Goal: Information Seeking & Learning: Learn about a topic

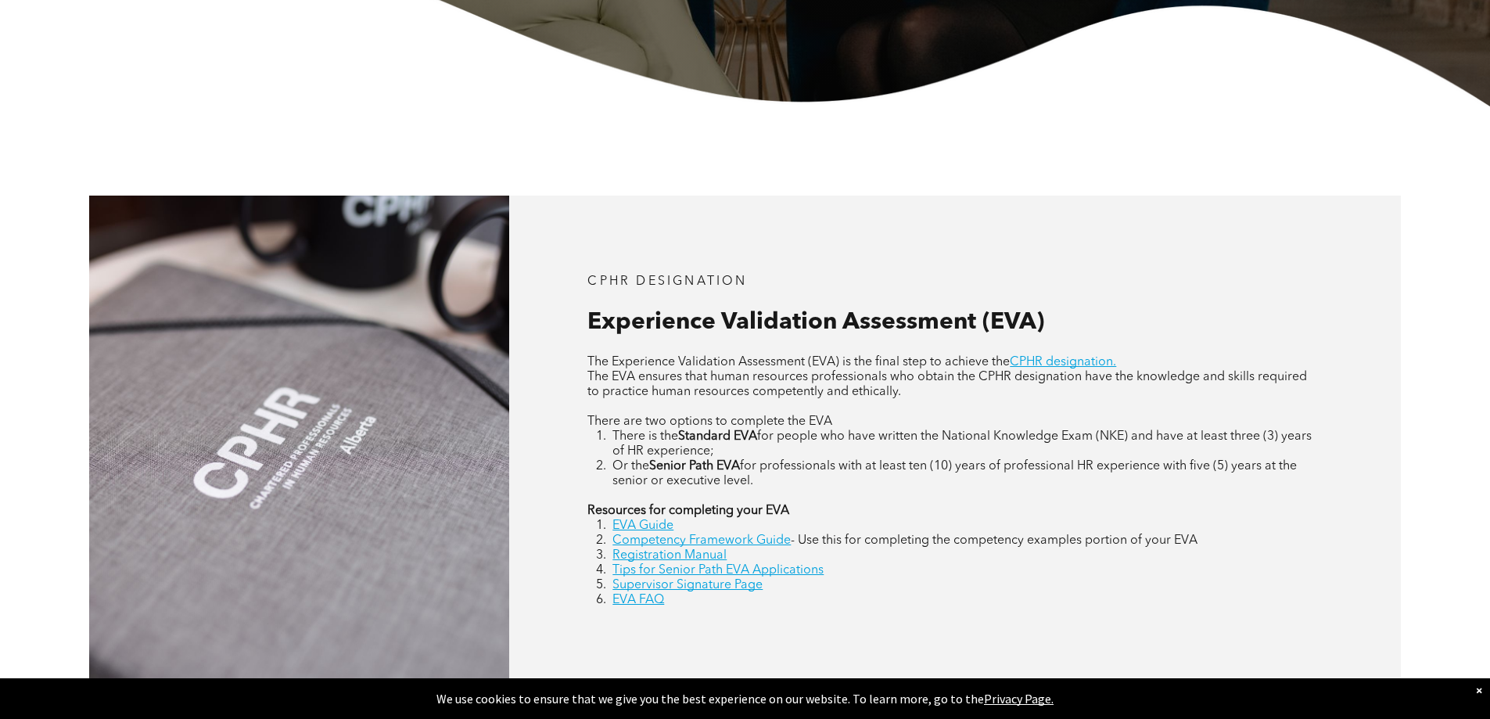
scroll to position [626, 0]
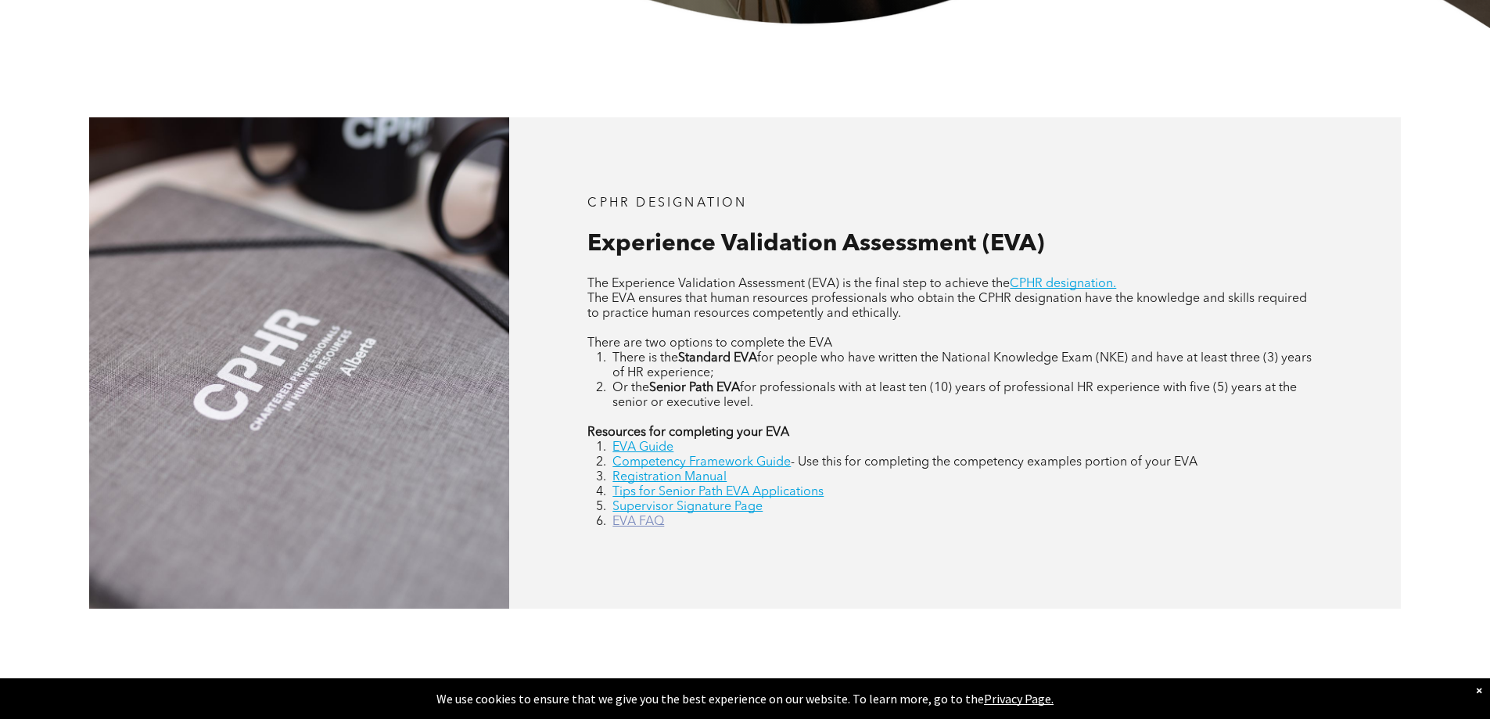
click at [645, 517] on link "EVA FAQ" at bounding box center [638, 521] width 52 height 13
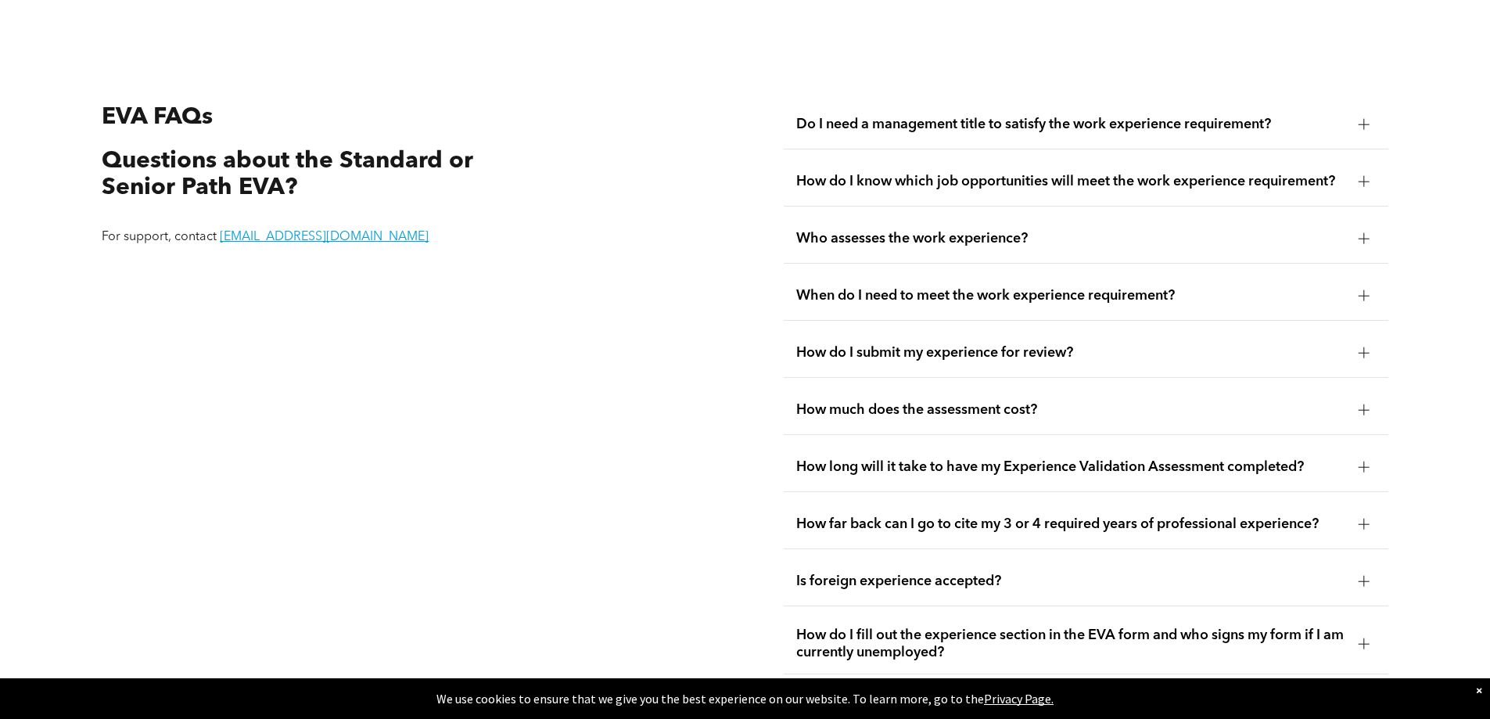
scroll to position [2944, 0]
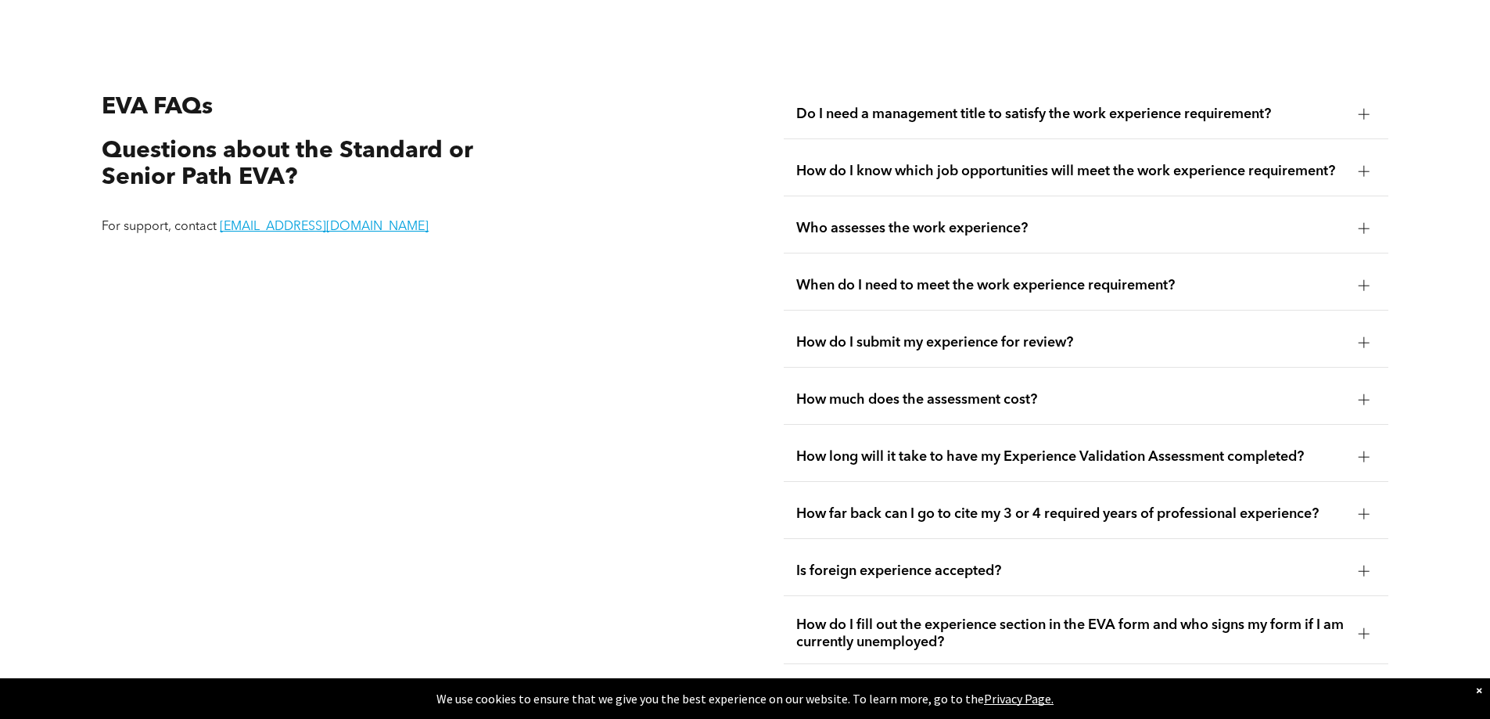
click at [1367, 109] on div at bounding box center [1364, 114] width 11 height 11
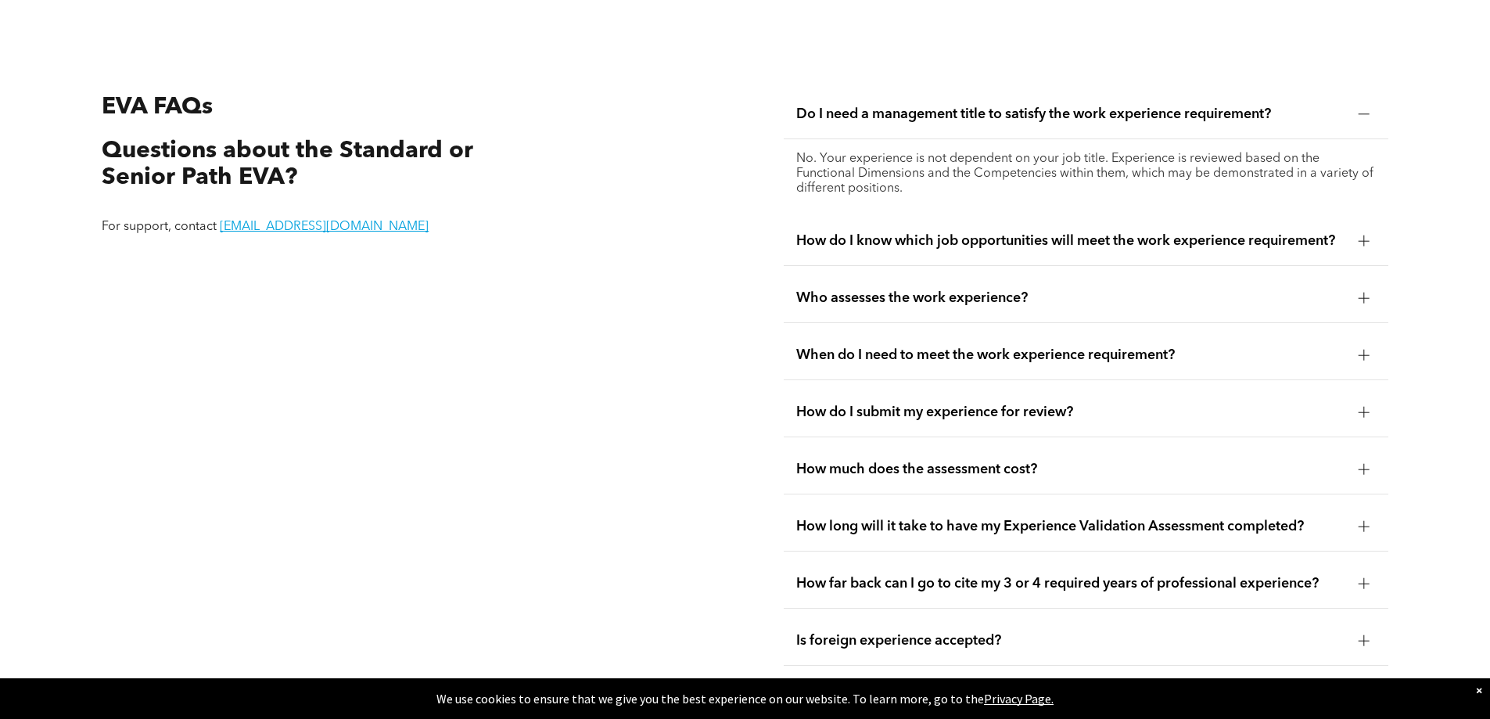
click at [1366, 240] on div at bounding box center [1364, 240] width 11 height 1
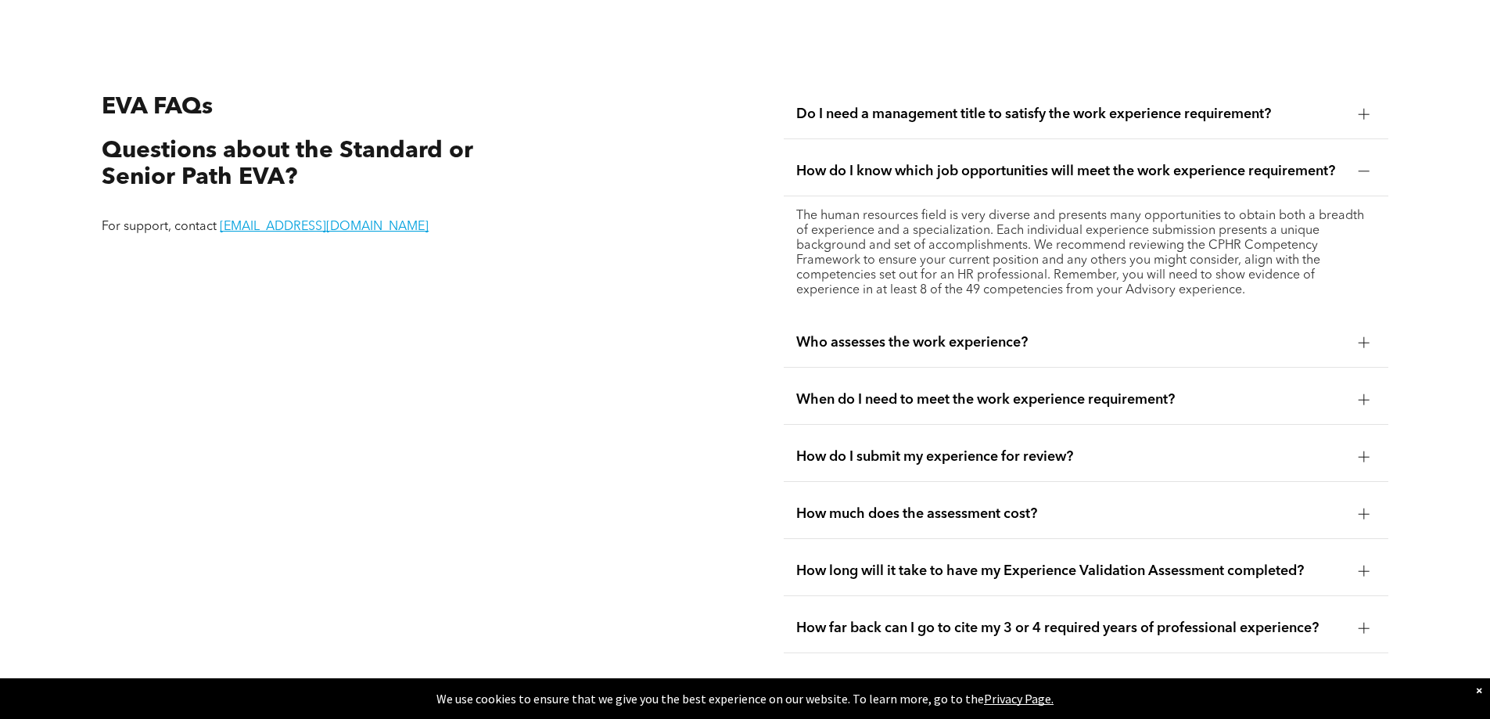
click at [1359, 171] on div at bounding box center [1364, 171] width 11 height 1
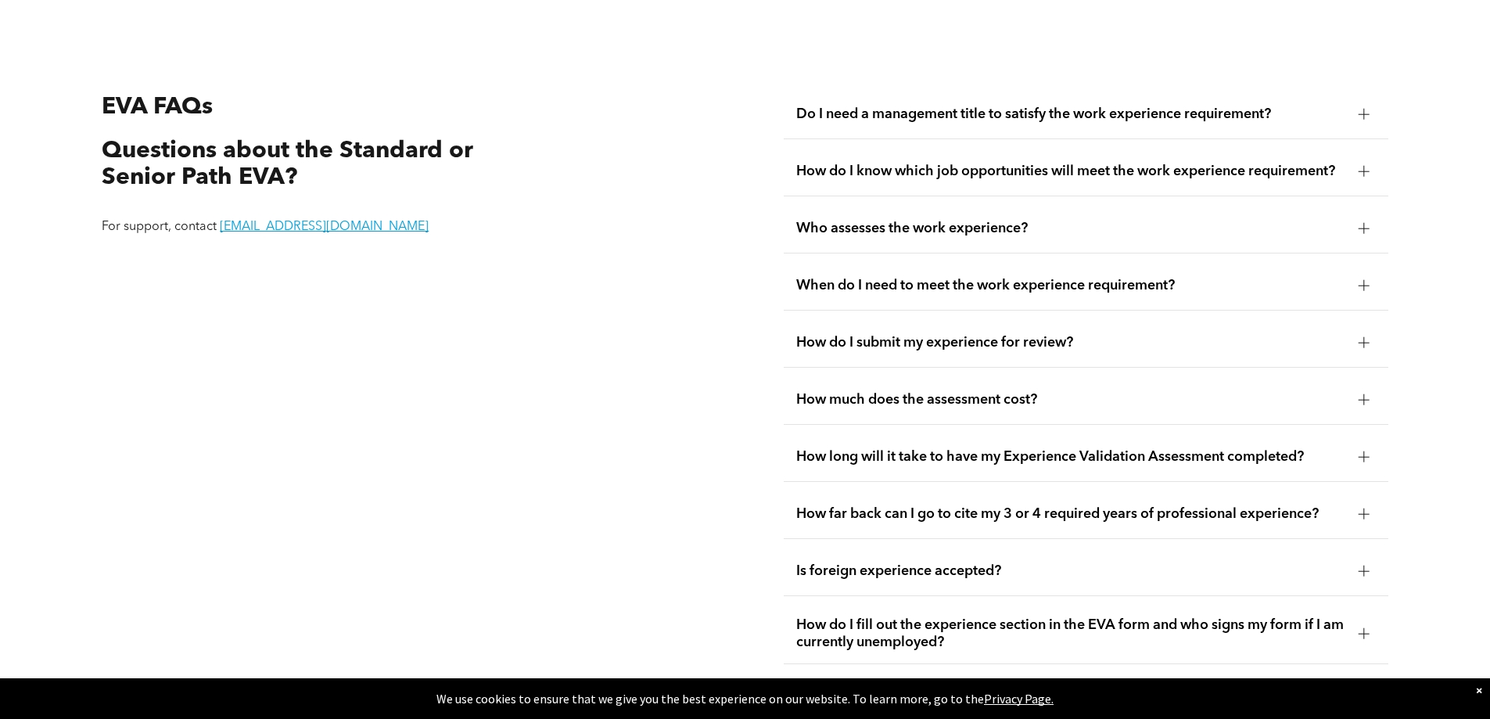
click at [1366, 217] on div at bounding box center [1363, 228] width 23 height 23
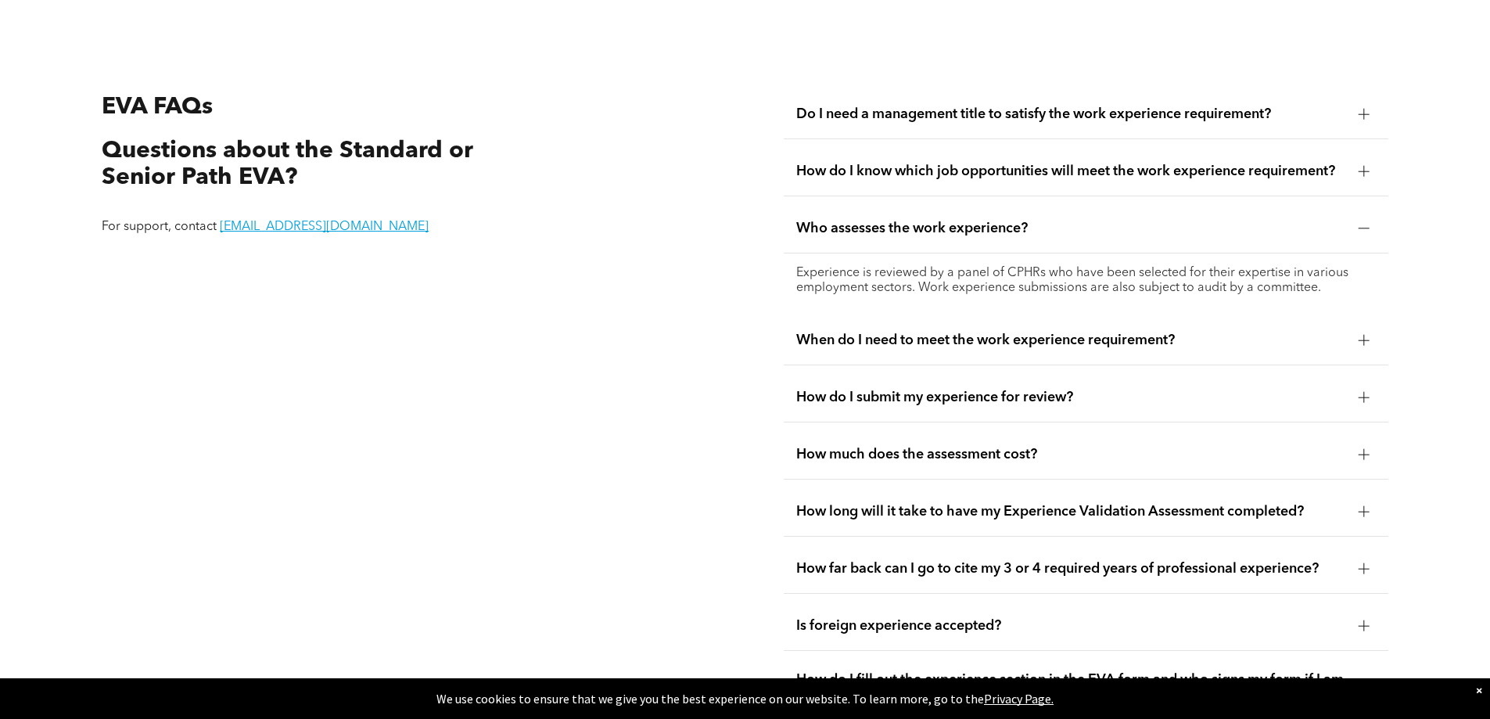
click at [1365, 223] on div at bounding box center [1364, 228] width 11 height 11
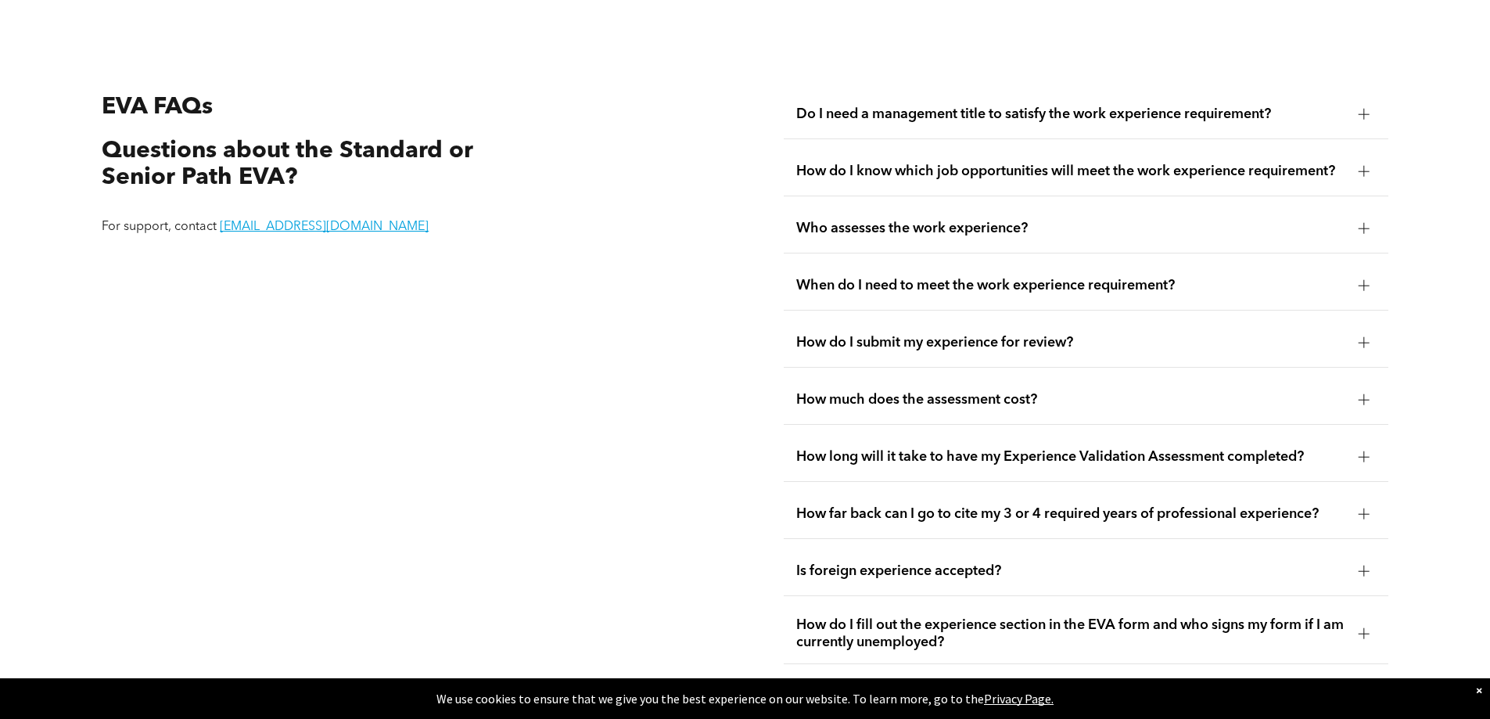
click at [1362, 274] on div at bounding box center [1363, 285] width 23 height 23
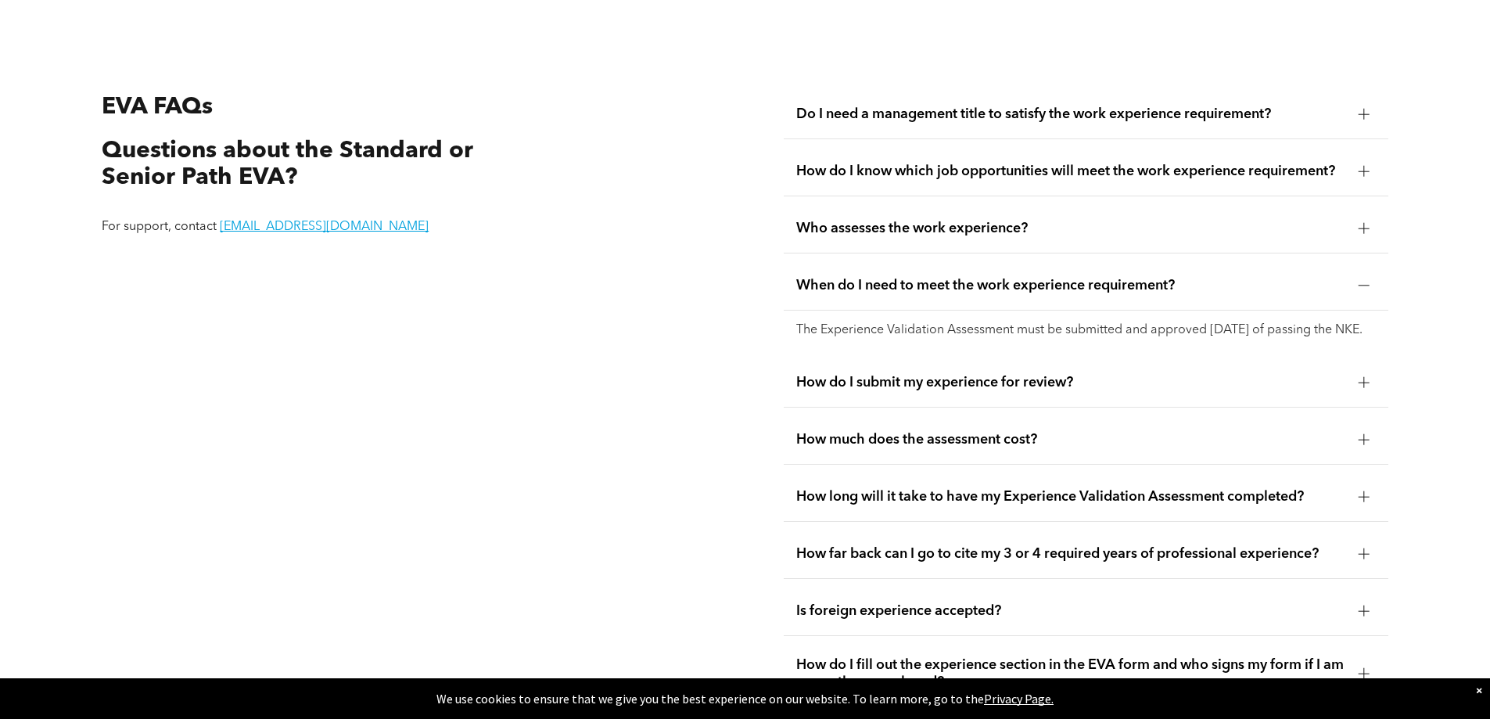
click at [1362, 274] on div at bounding box center [1363, 285] width 23 height 23
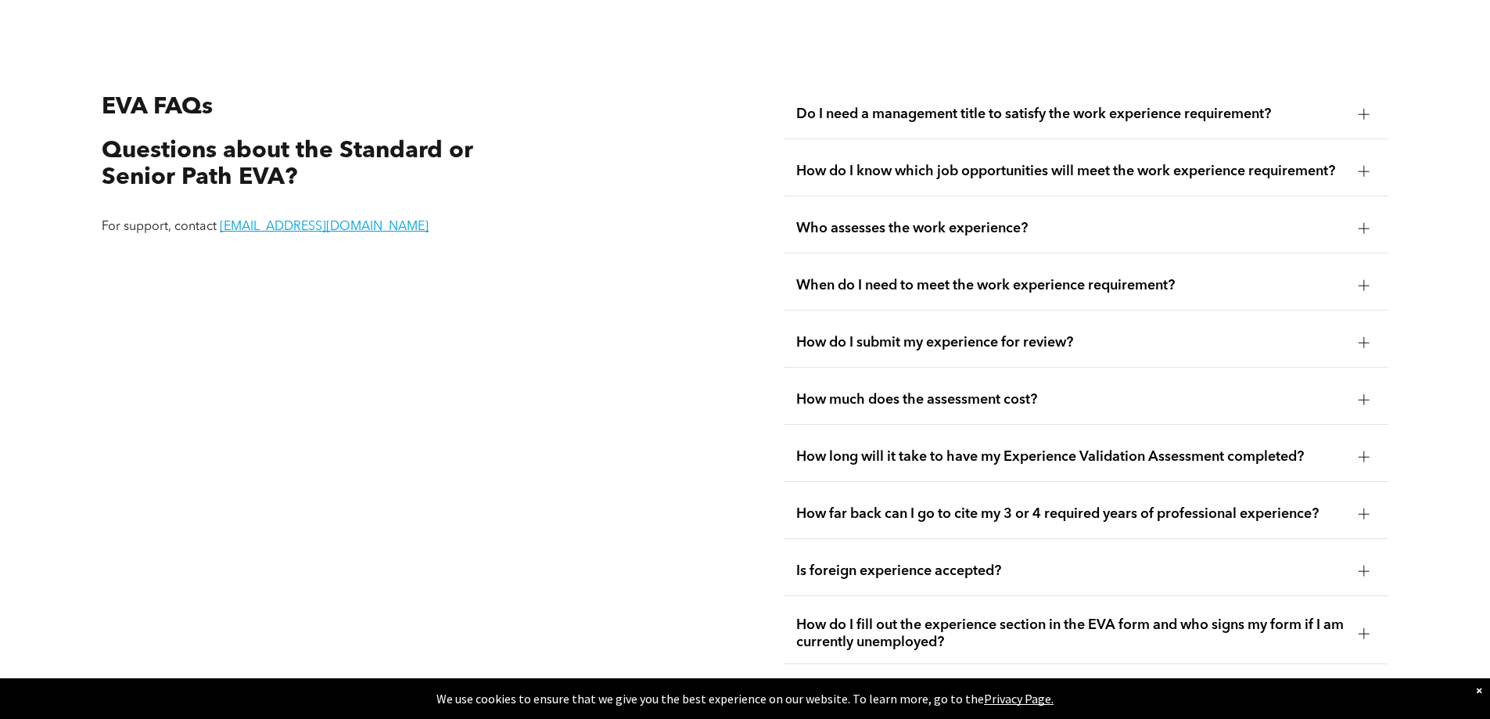
click at [1369, 337] on div at bounding box center [1364, 342] width 11 height 11
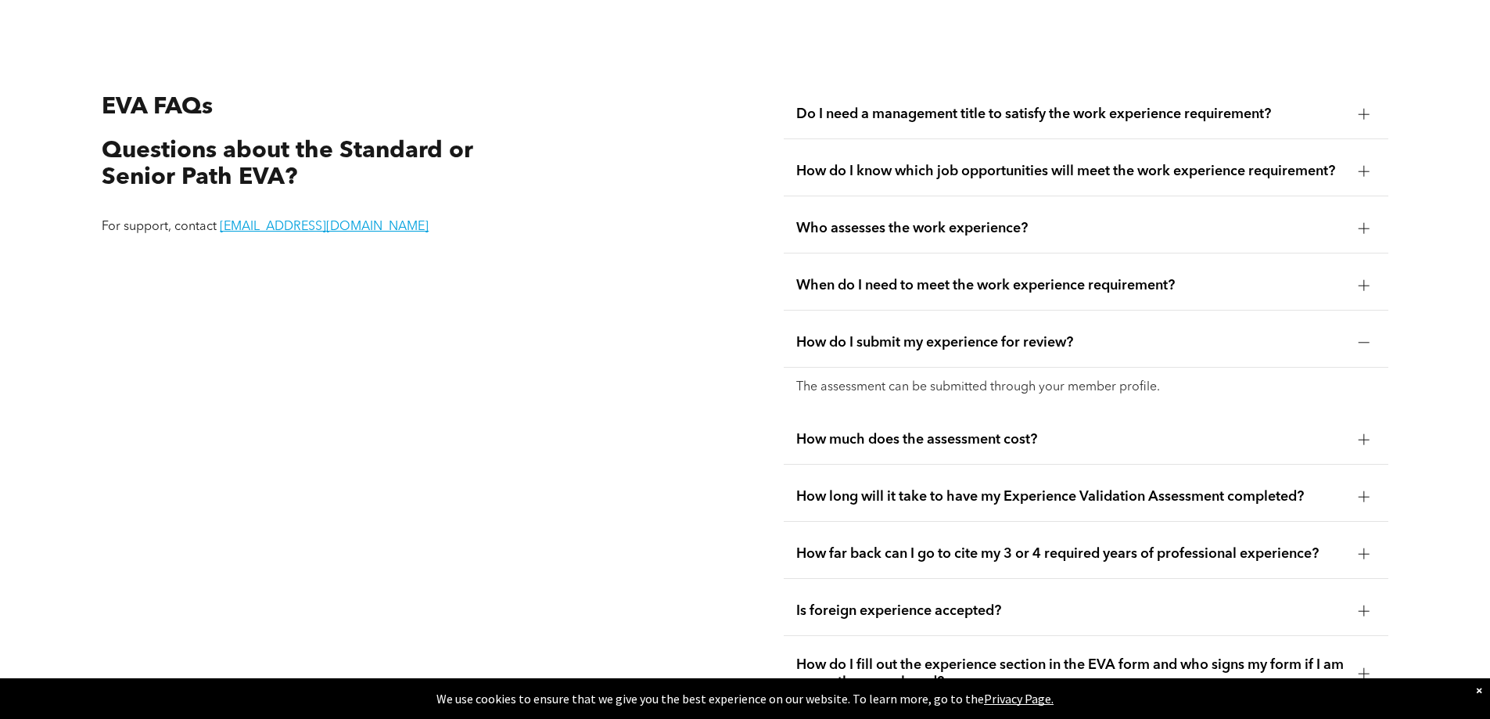
click at [1363, 337] on div at bounding box center [1364, 342] width 11 height 11
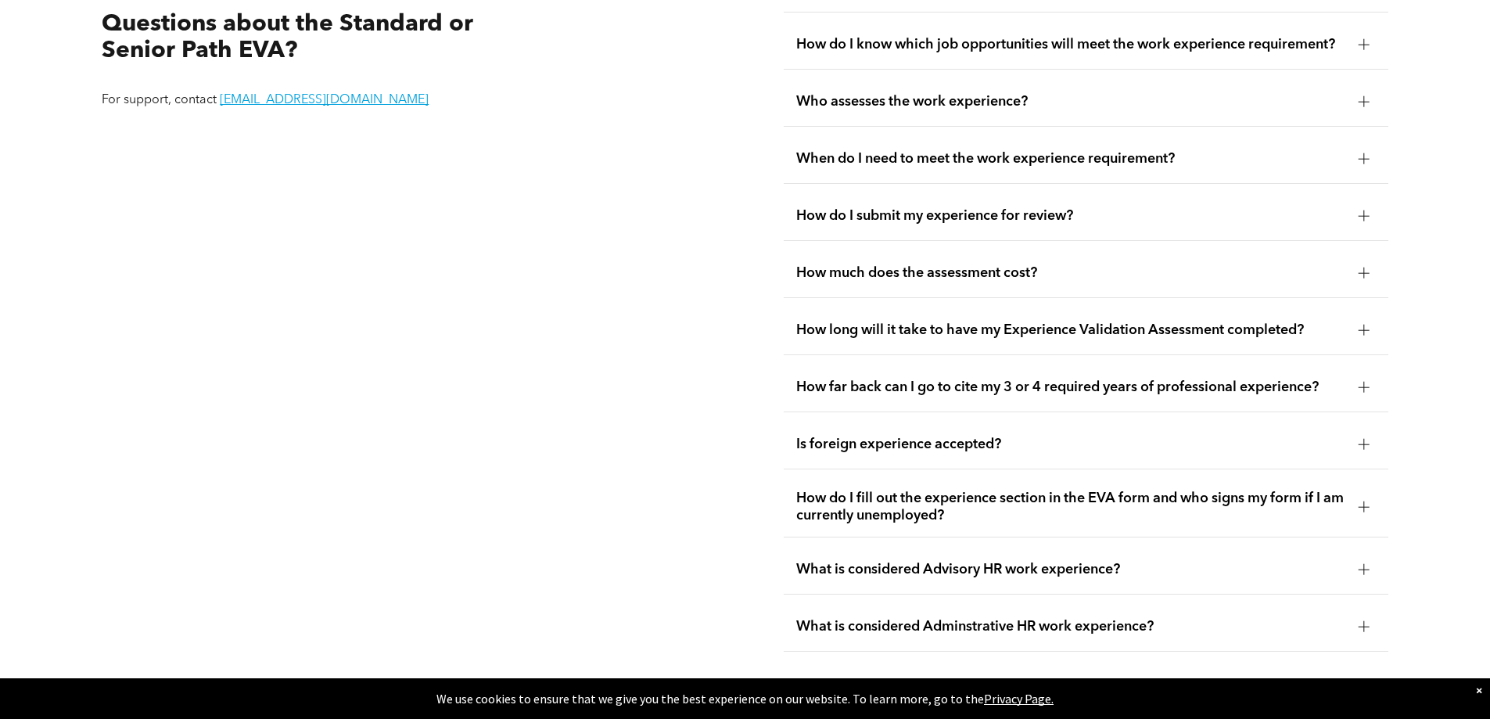
scroll to position [3101, 0]
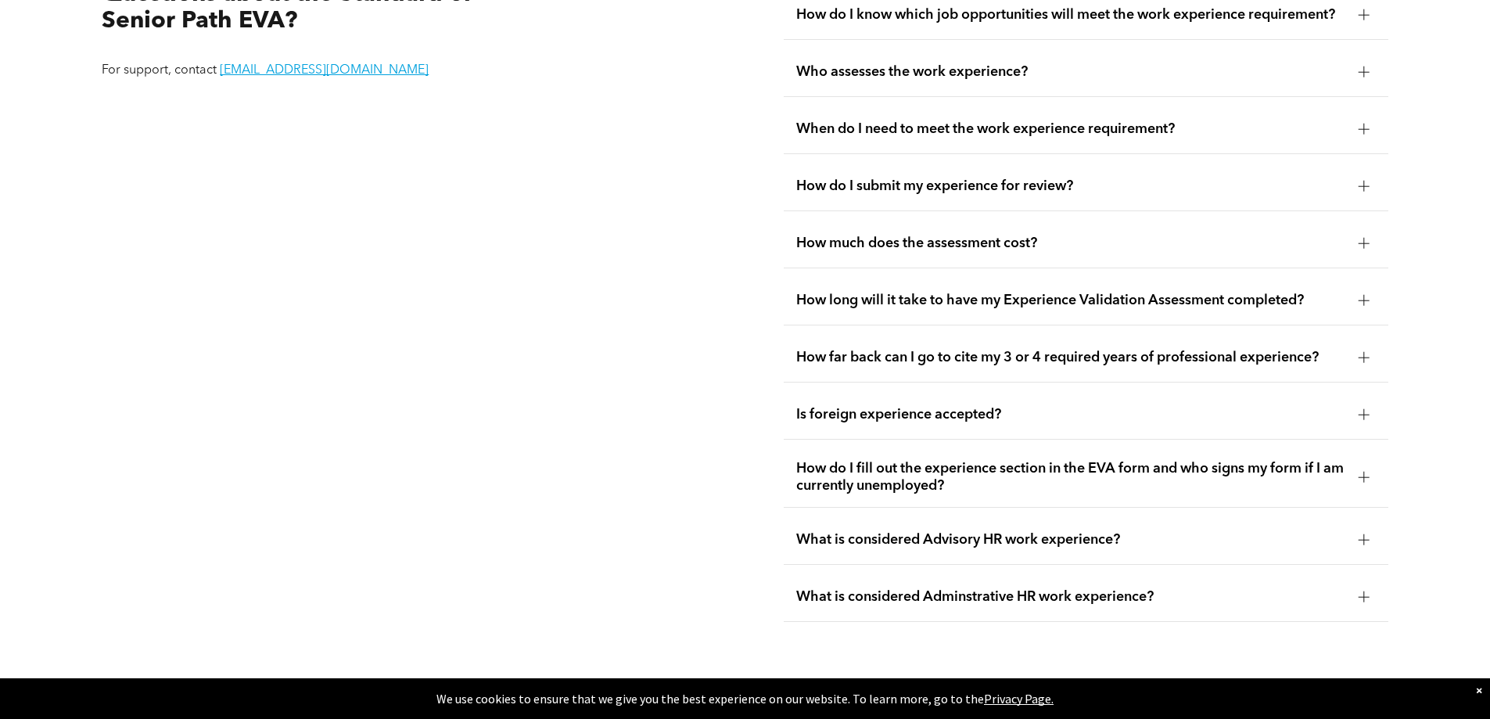
click at [1362, 238] on div at bounding box center [1364, 243] width 11 height 11
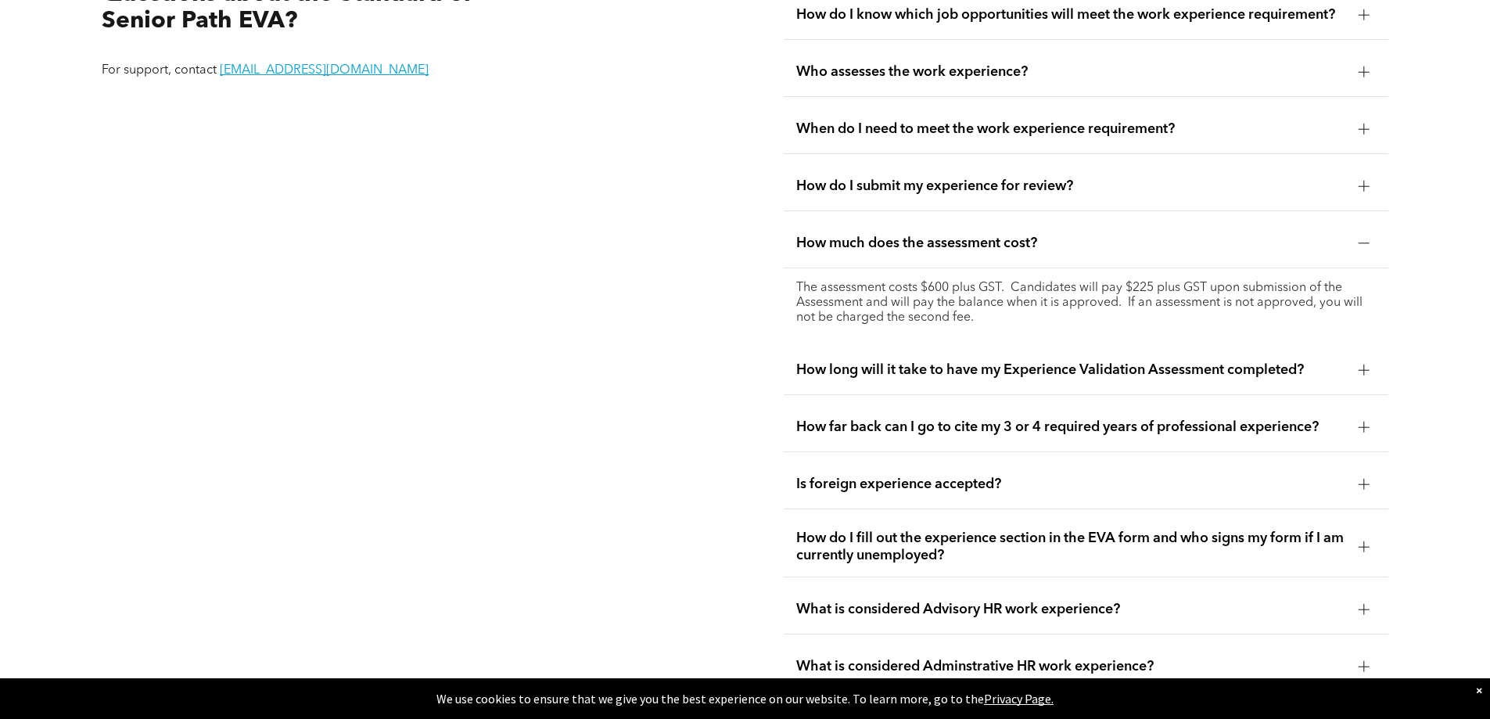
click at [1363, 238] on div at bounding box center [1363, 243] width 1 height 11
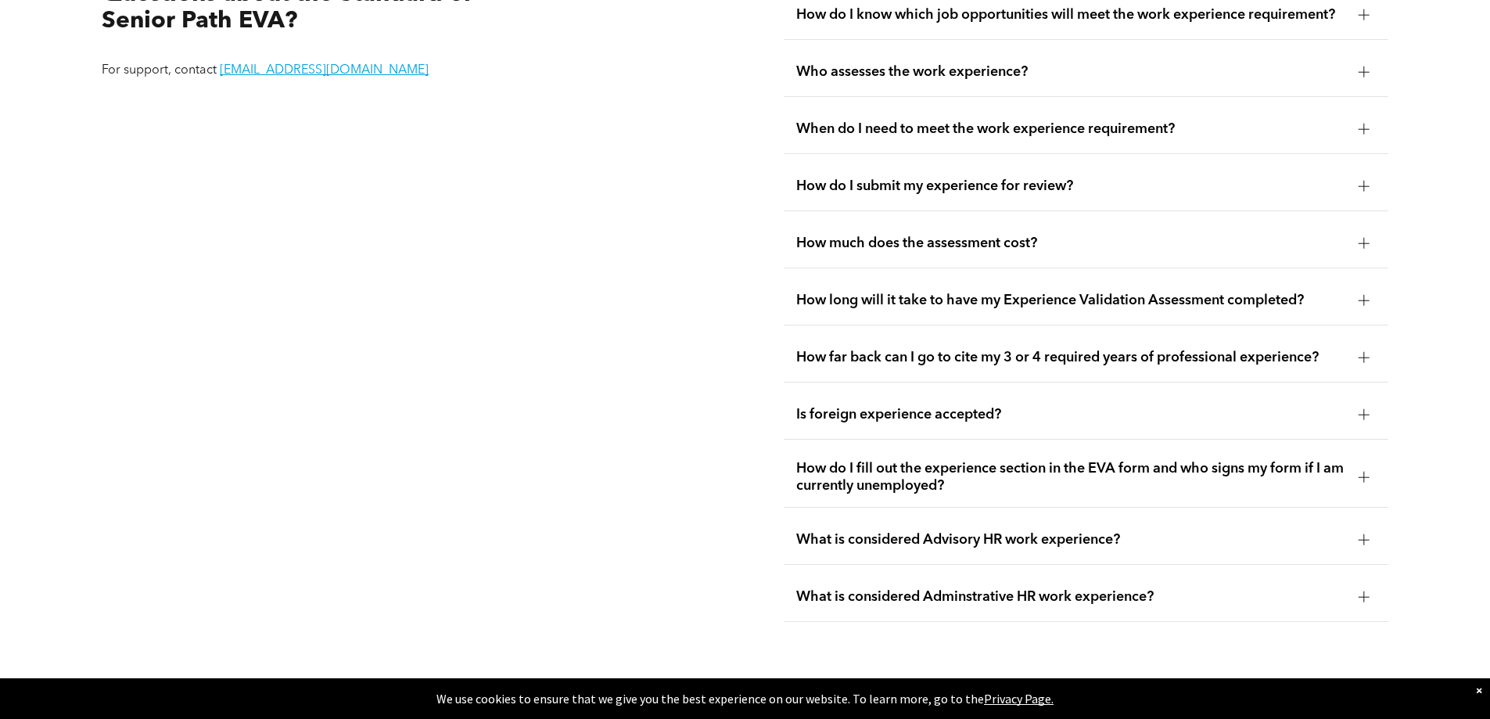
click at [1366, 295] on div at bounding box center [1364, 300] width 11 height 11
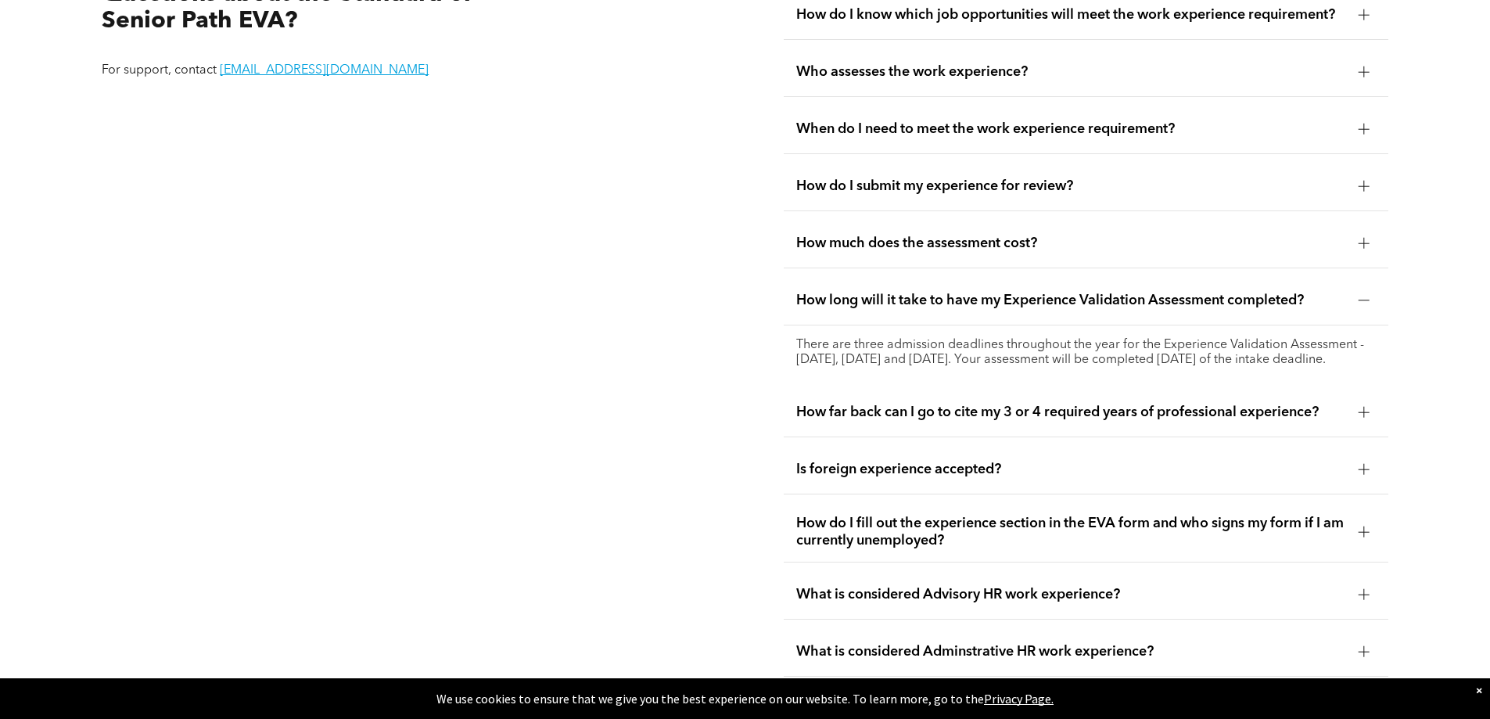
click at [1366, 295] on div at bounding box center [1364, 300] width 11 height 11
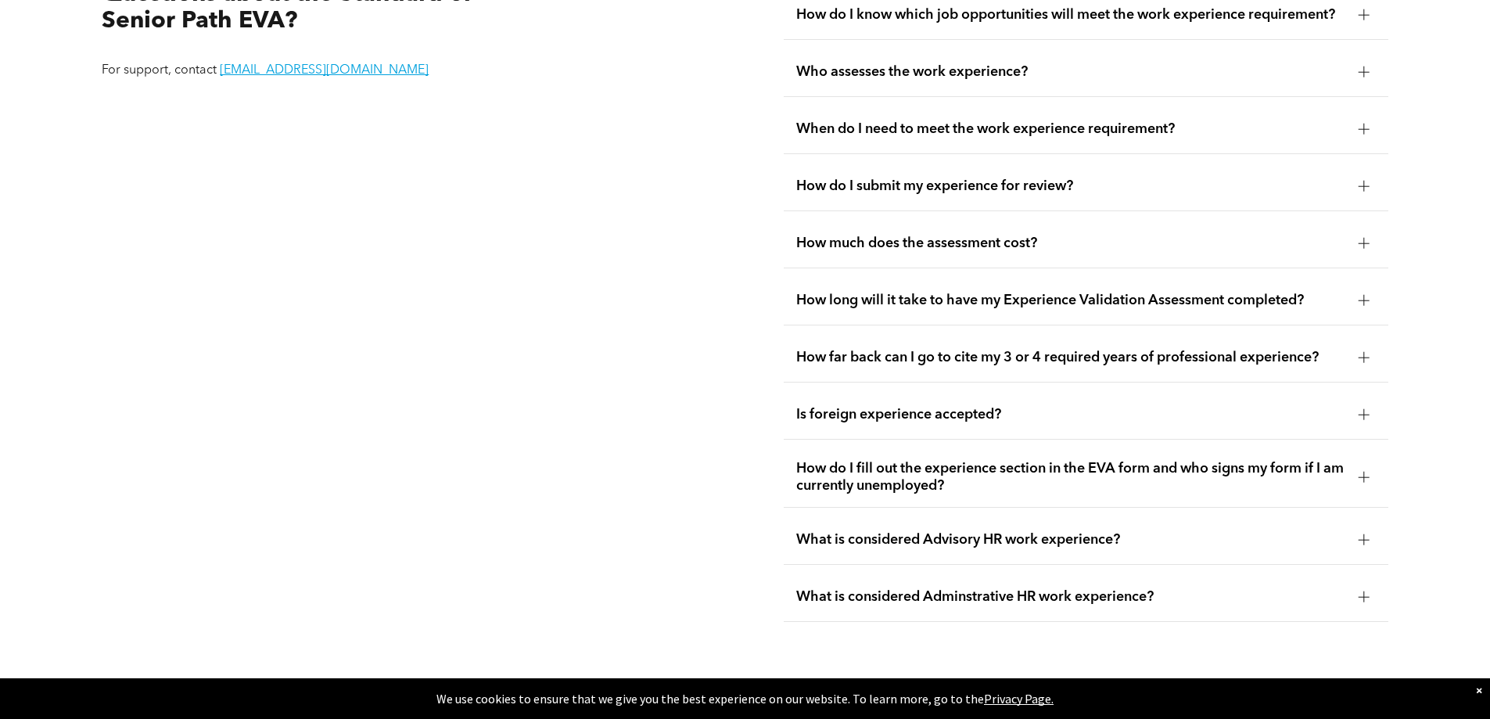
click at [1363, 352] on div at bounding box center [1363, 357] width 1 height 11
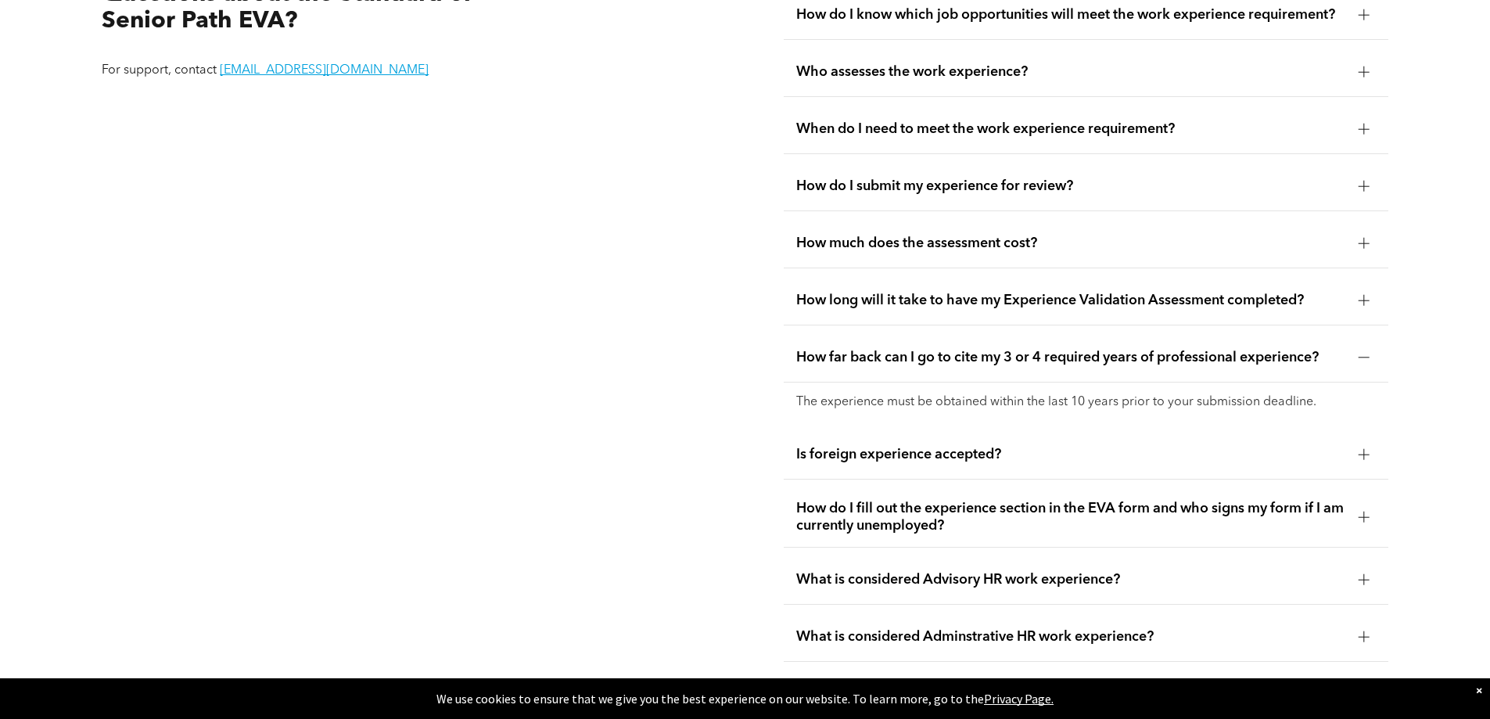
click at [1363, 352] on div at bounding box center [1363, 357] width 1 height 11
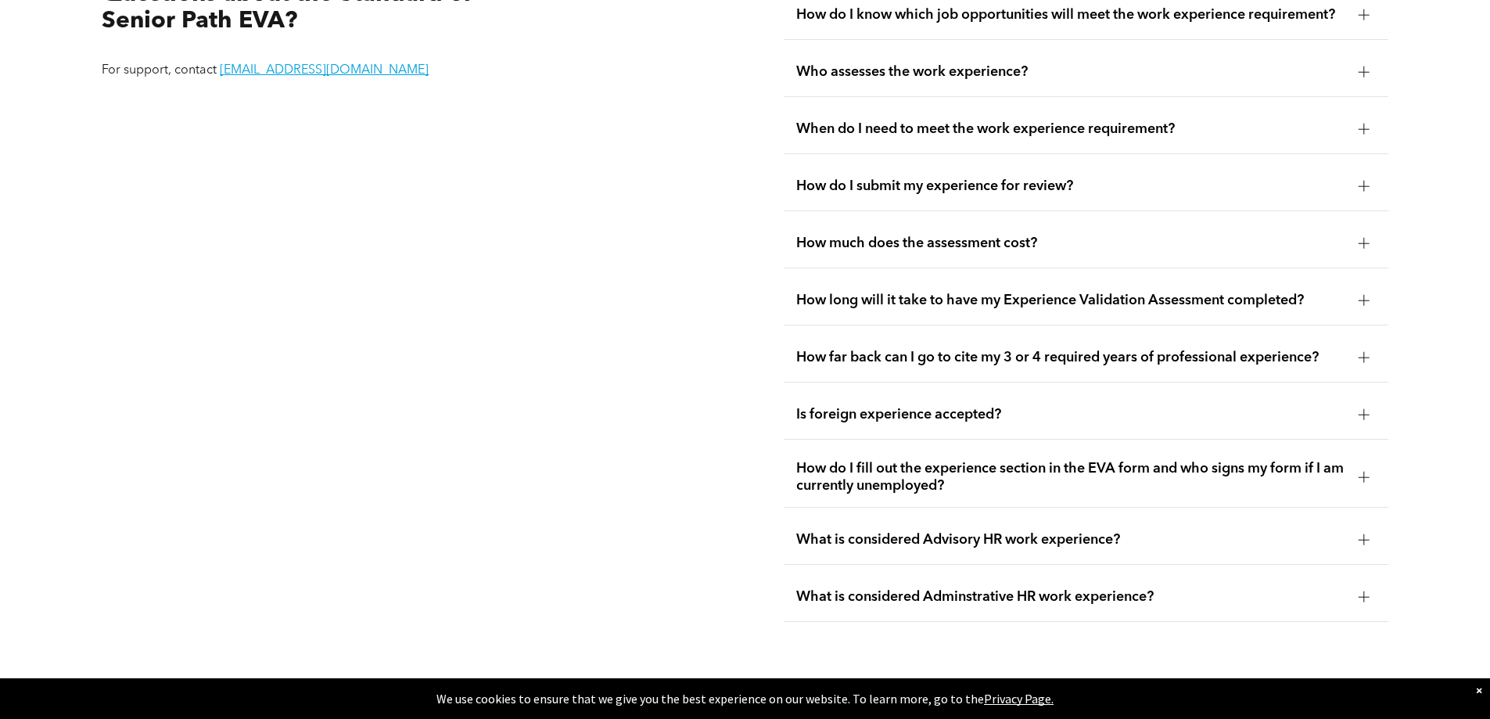
click at [1363, 472] on div at bounding box center [1363, 477] width 1 height 11
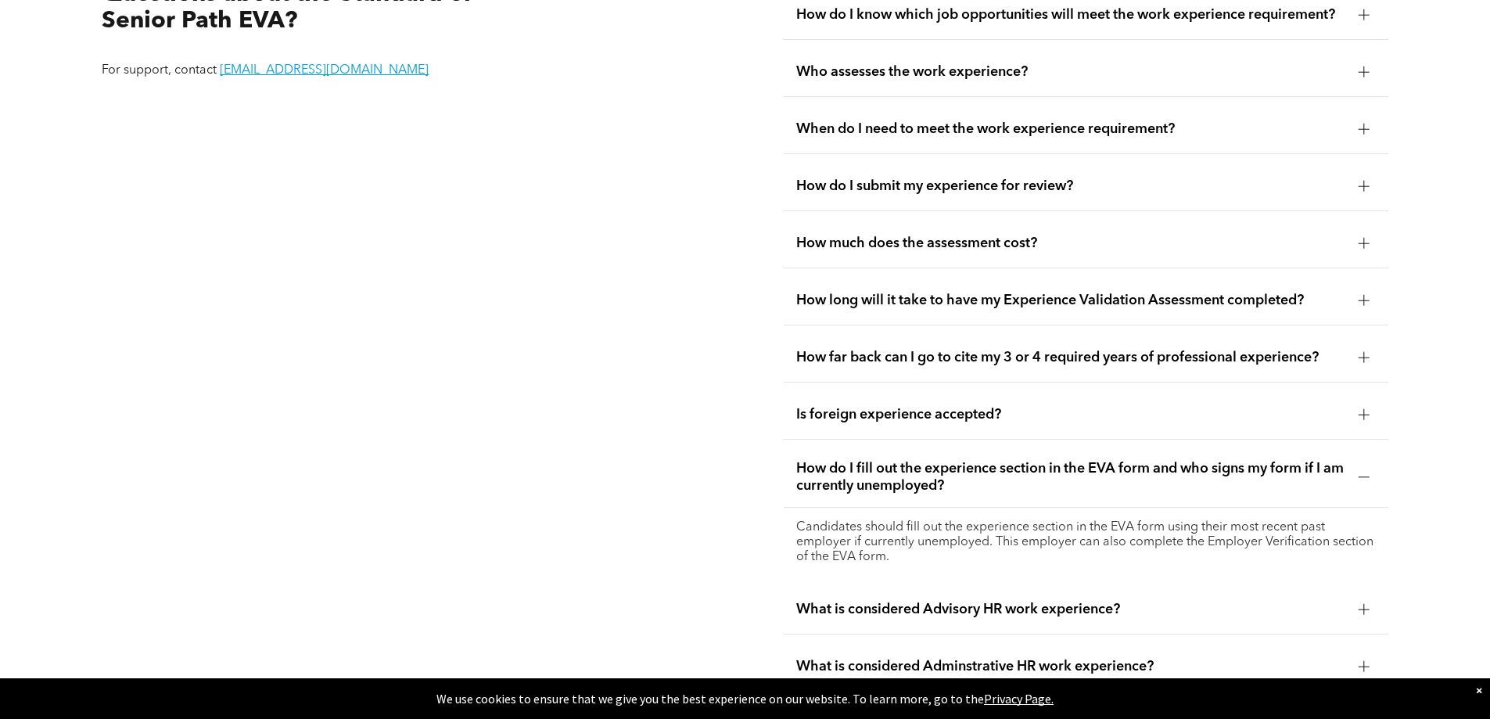
click at [1363, 472] on div at bounding box center [1363, 477] width 1 height 11
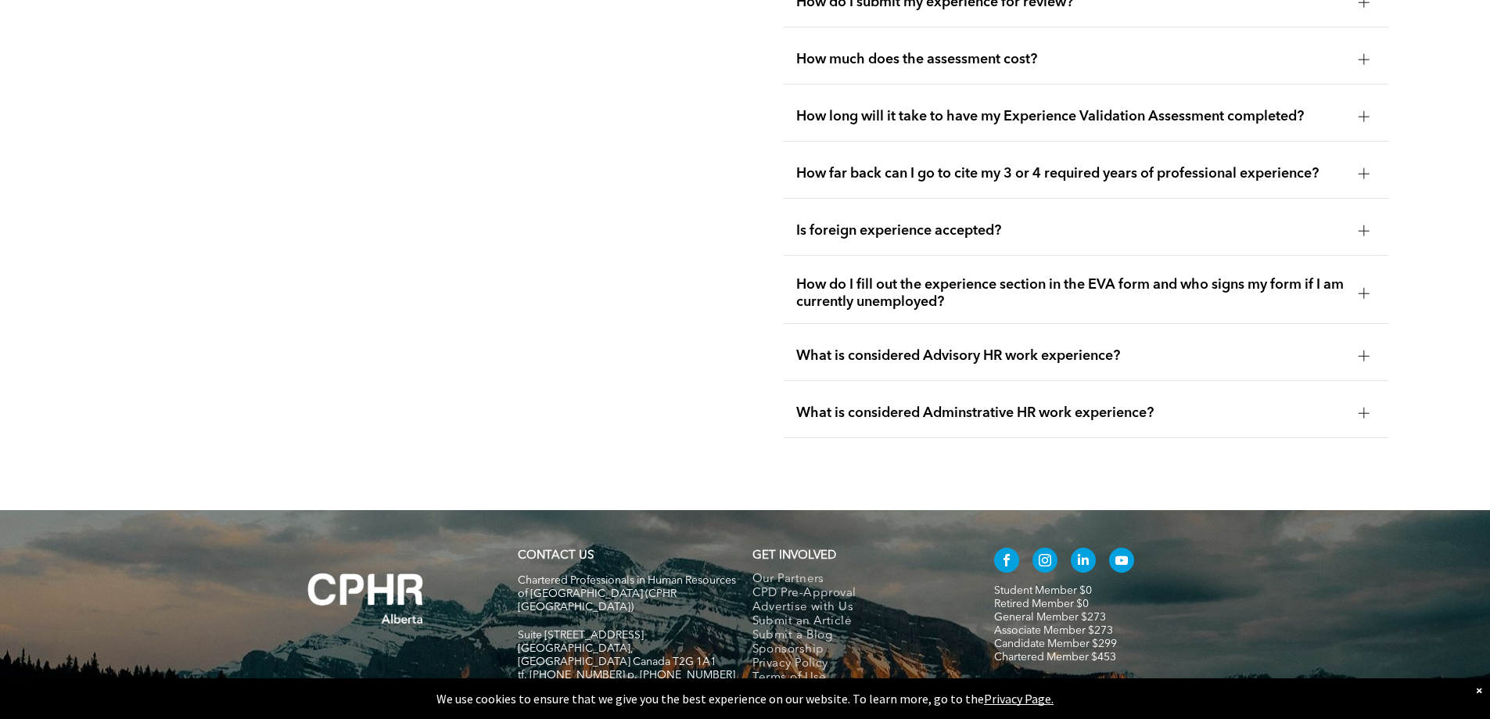
scroll to position [3335, 0]
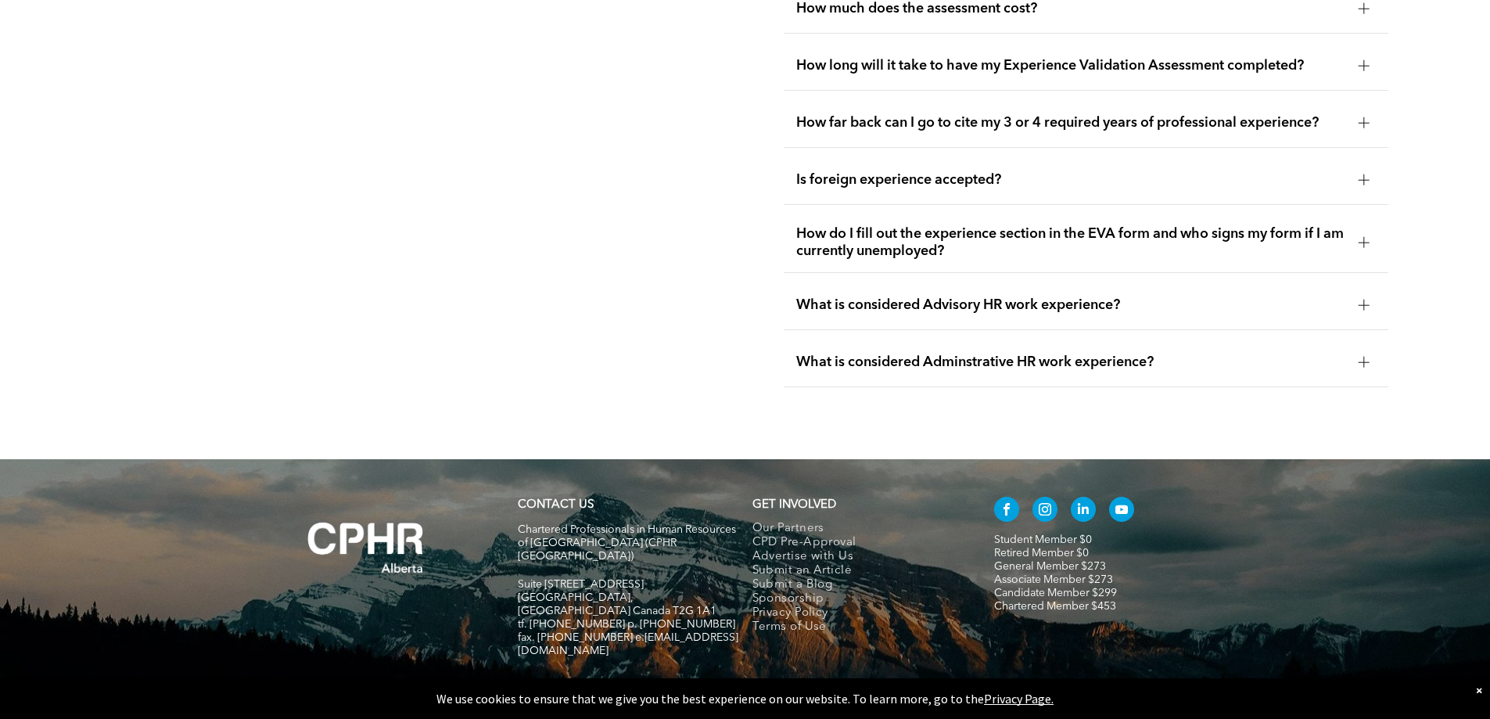
click at [1363, 304] on div at bounding box center [1364, 304] width 11 height 1
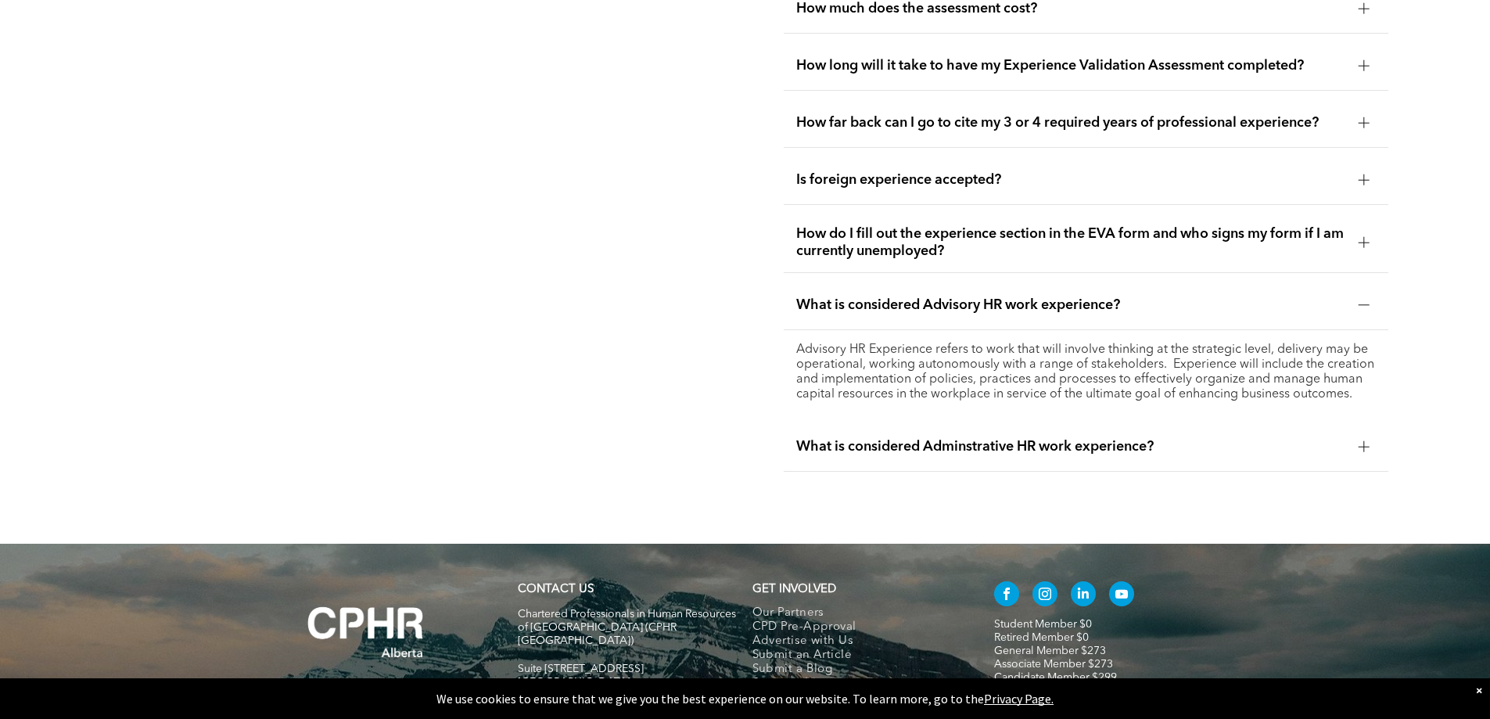
click at [1365, 441] on div at bounding box center [1364, 446] width 11 height 11
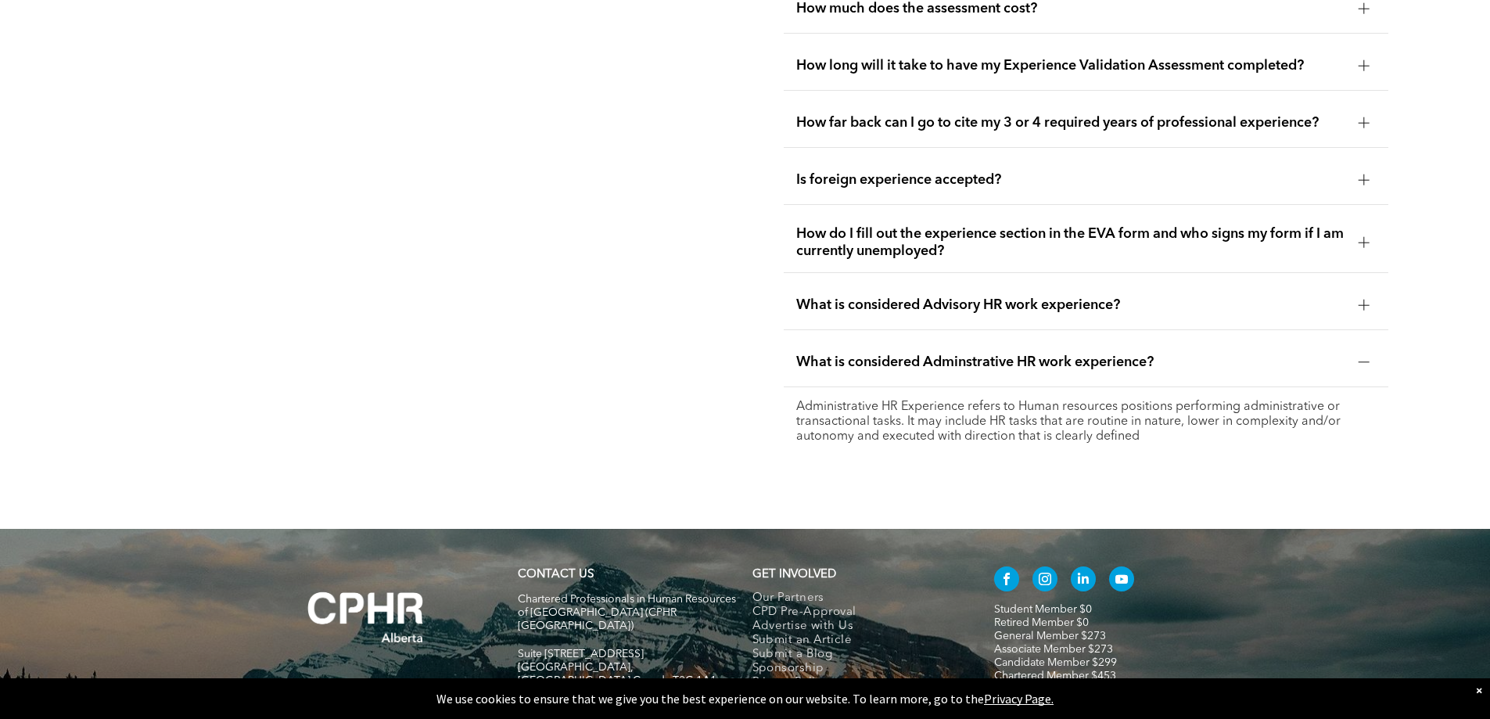
click at [1359, 357] on div at bounding box center [1364, 362] width 11 height 11
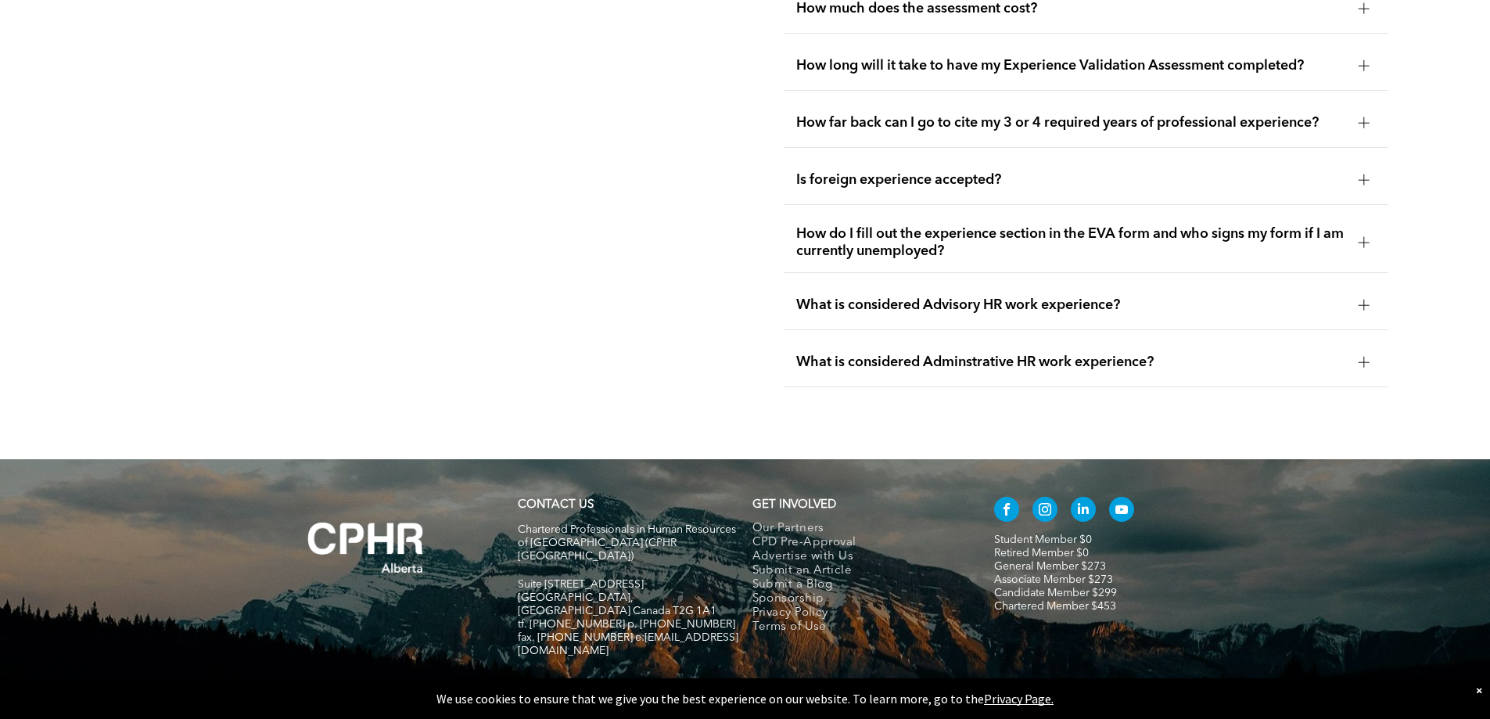
click at [1363, 300] on div at bounding box center [1363, 305] width 1 height 11
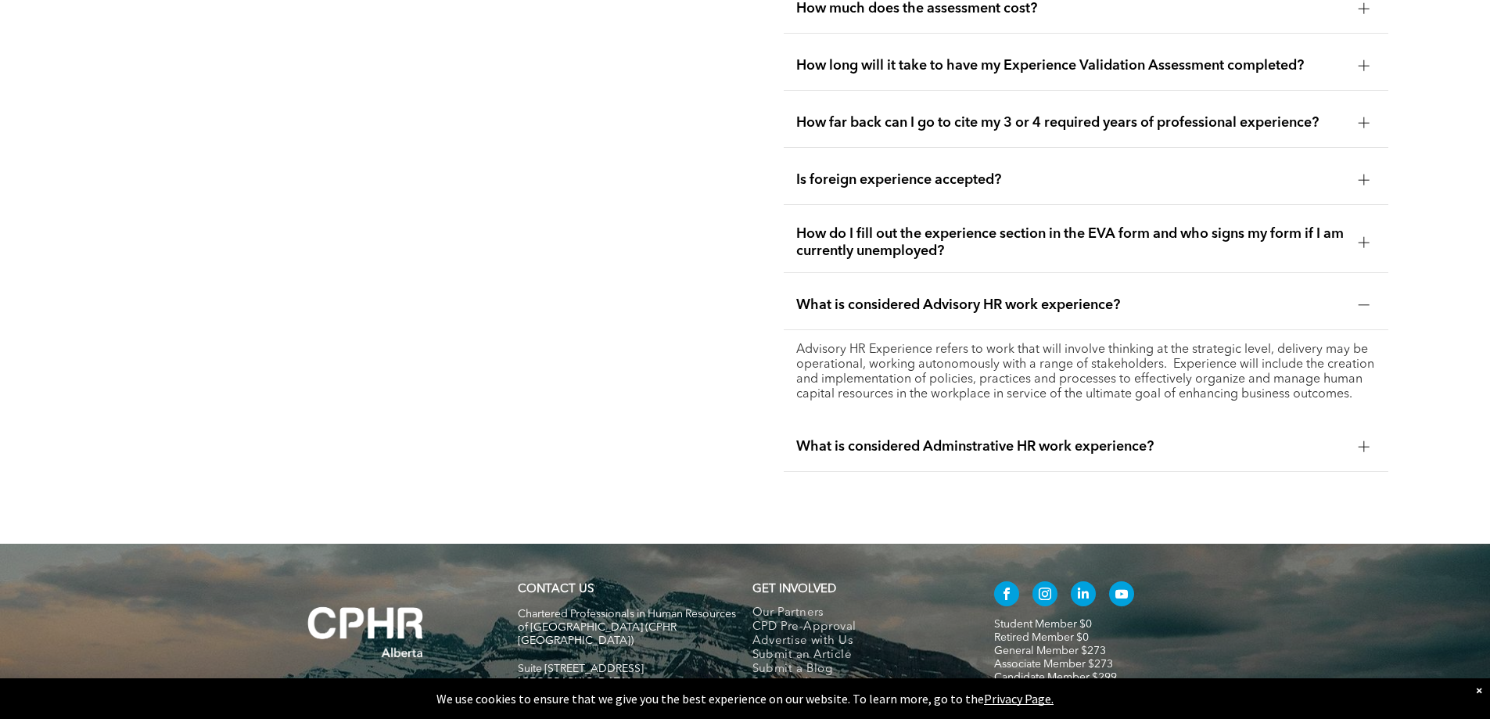
click at [1376, 281] on div "What is considered Advisory HR work experience?" at bounding box center [1086, 305] width 605 height 49
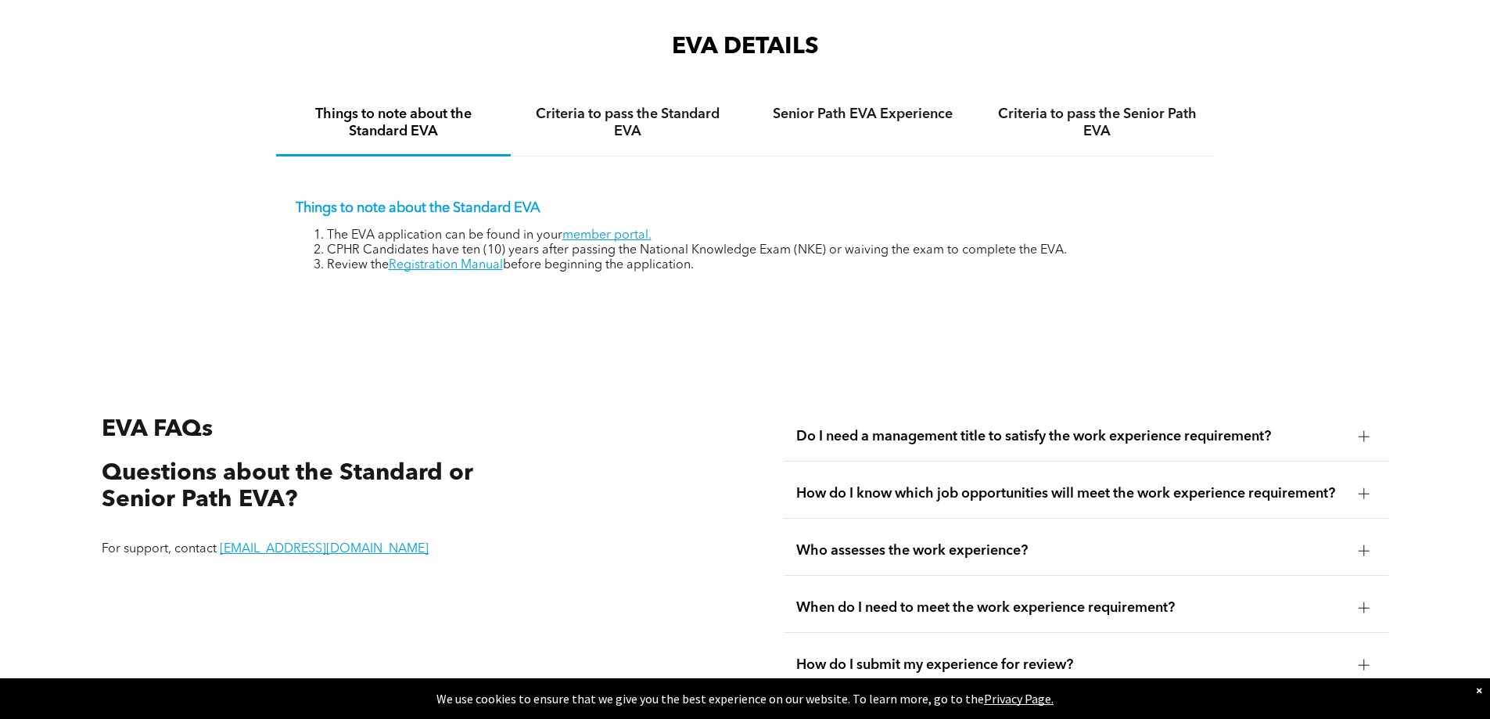
scroll to position [2631, 0]
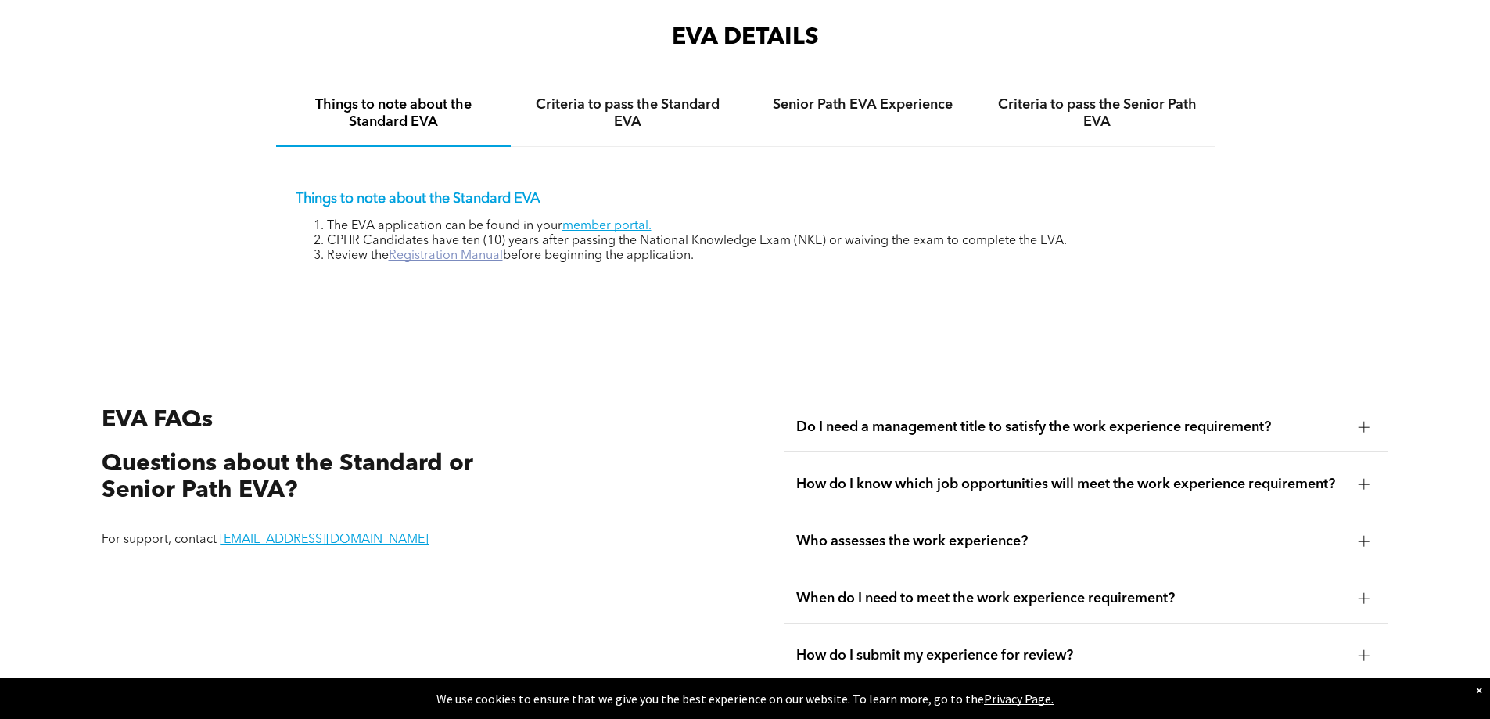
click at [422, 250] on link "Registration Manual" at bounding box center [446, 256] width 114 height 13
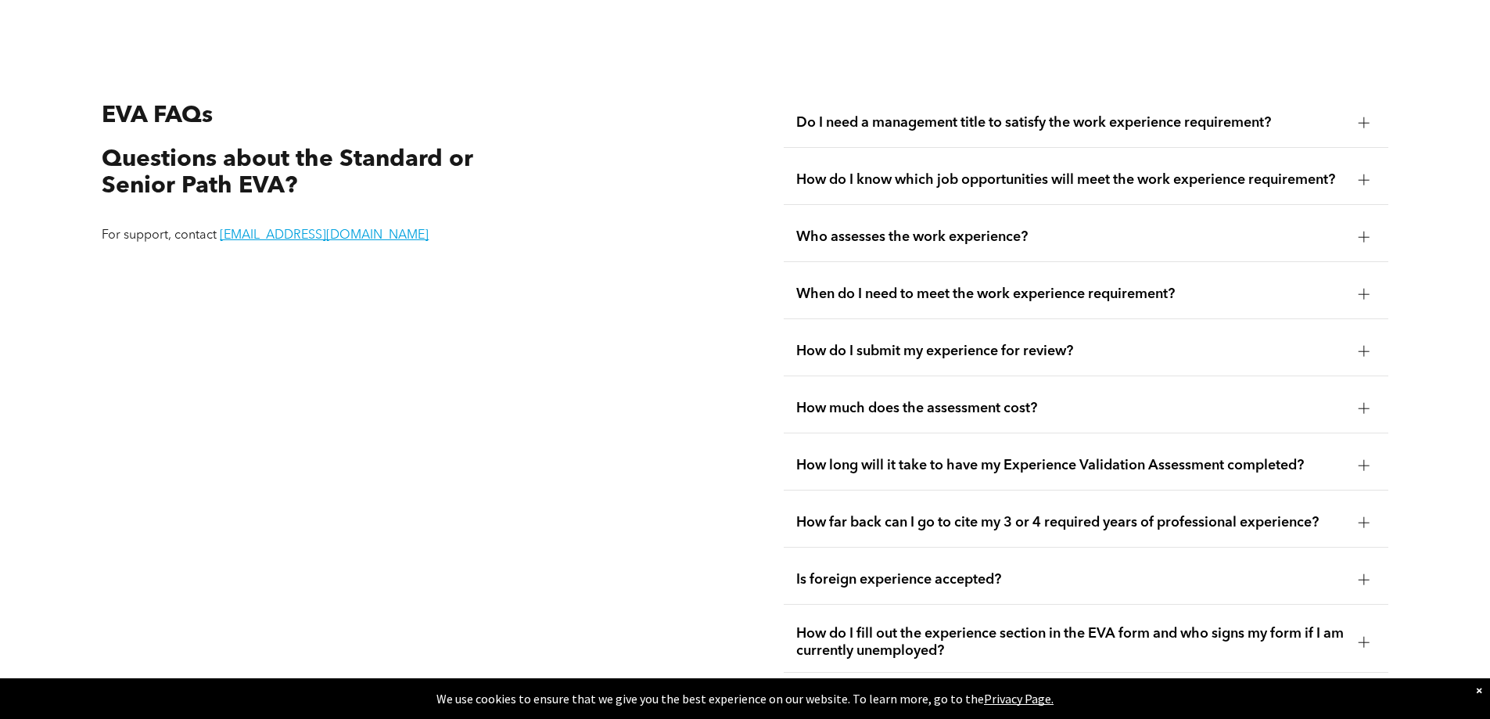
scroll to position [3179, 0]
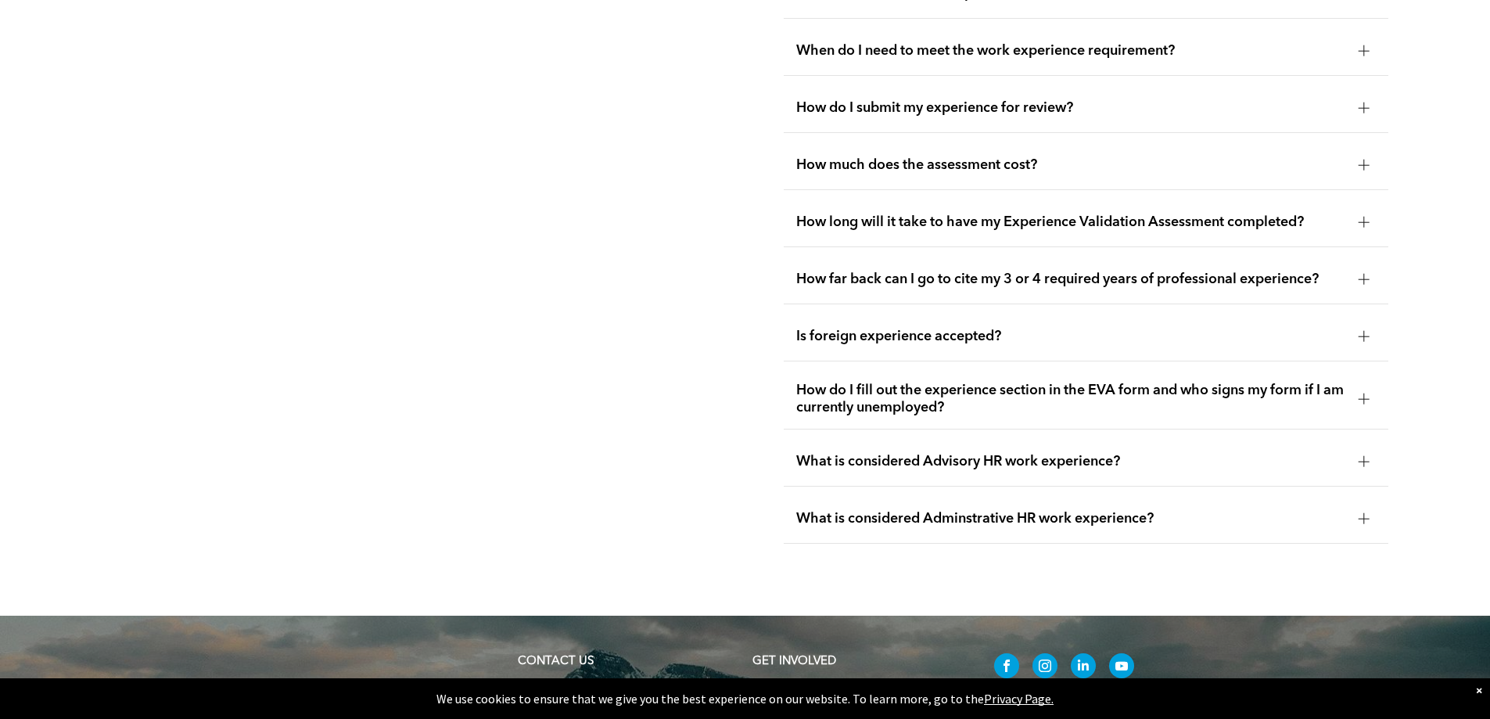
click at [1225, 453] on span "What is considered Advisory HR work experience?" at bounding box center [1071, 461] width 550 height 17
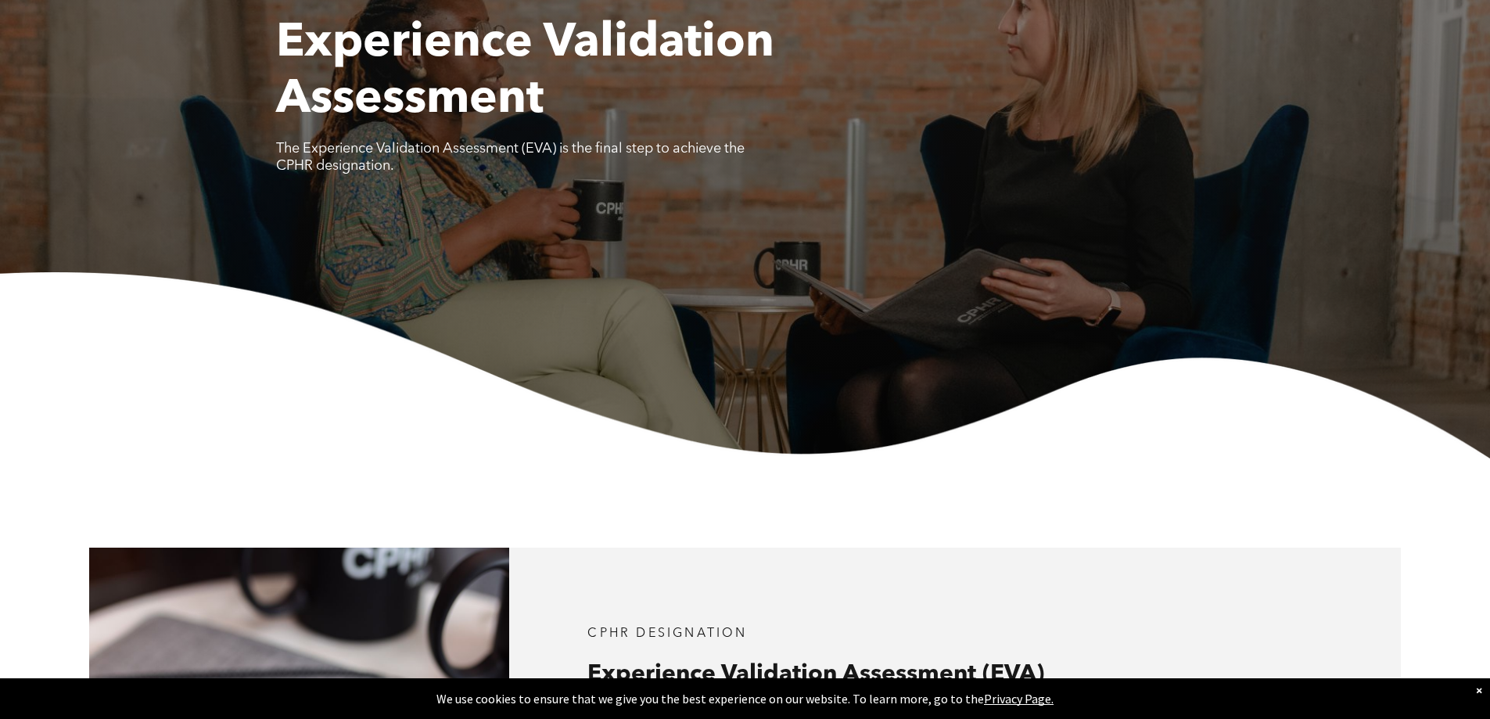
scroll to position [0, 0]
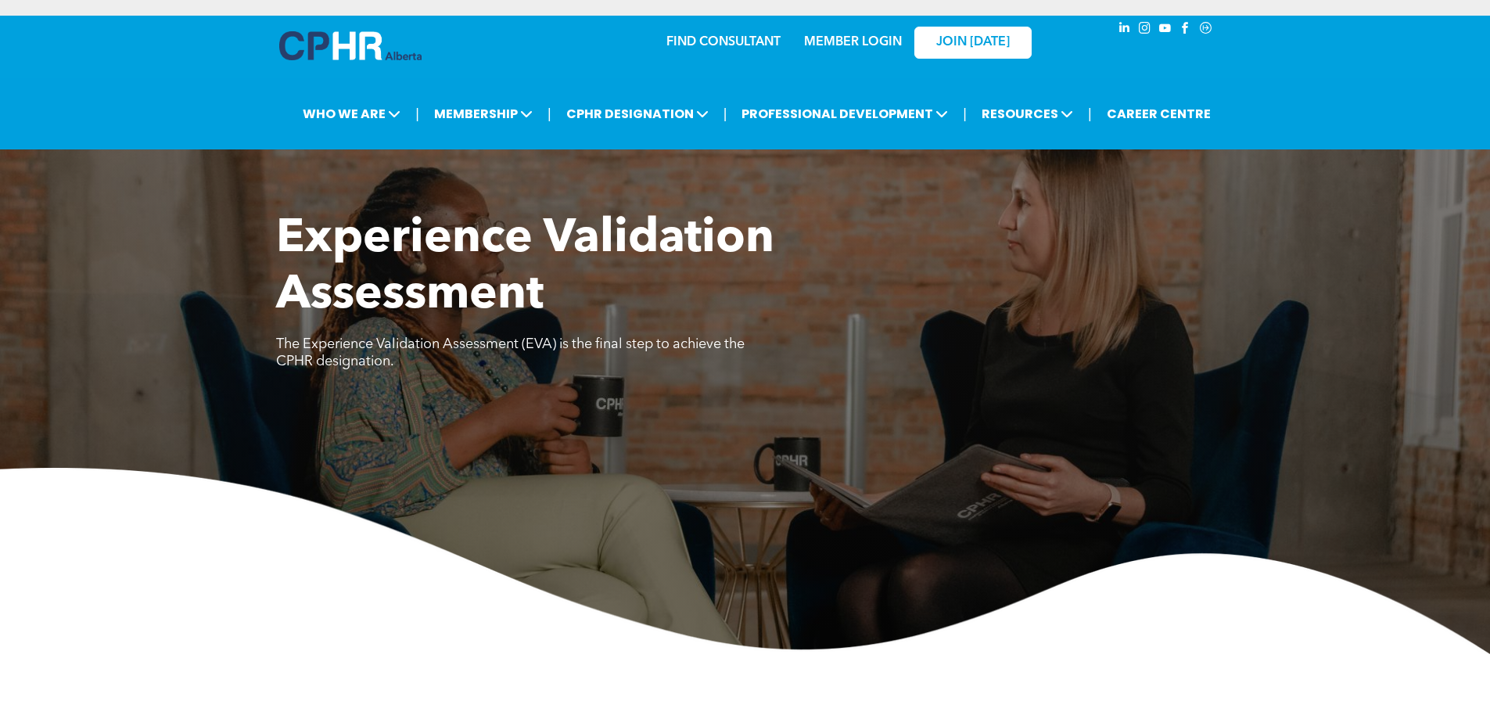
click at [880, 42] on link "MEMBER LOGIN" at bounding box center [853, 42] width 98 height 13
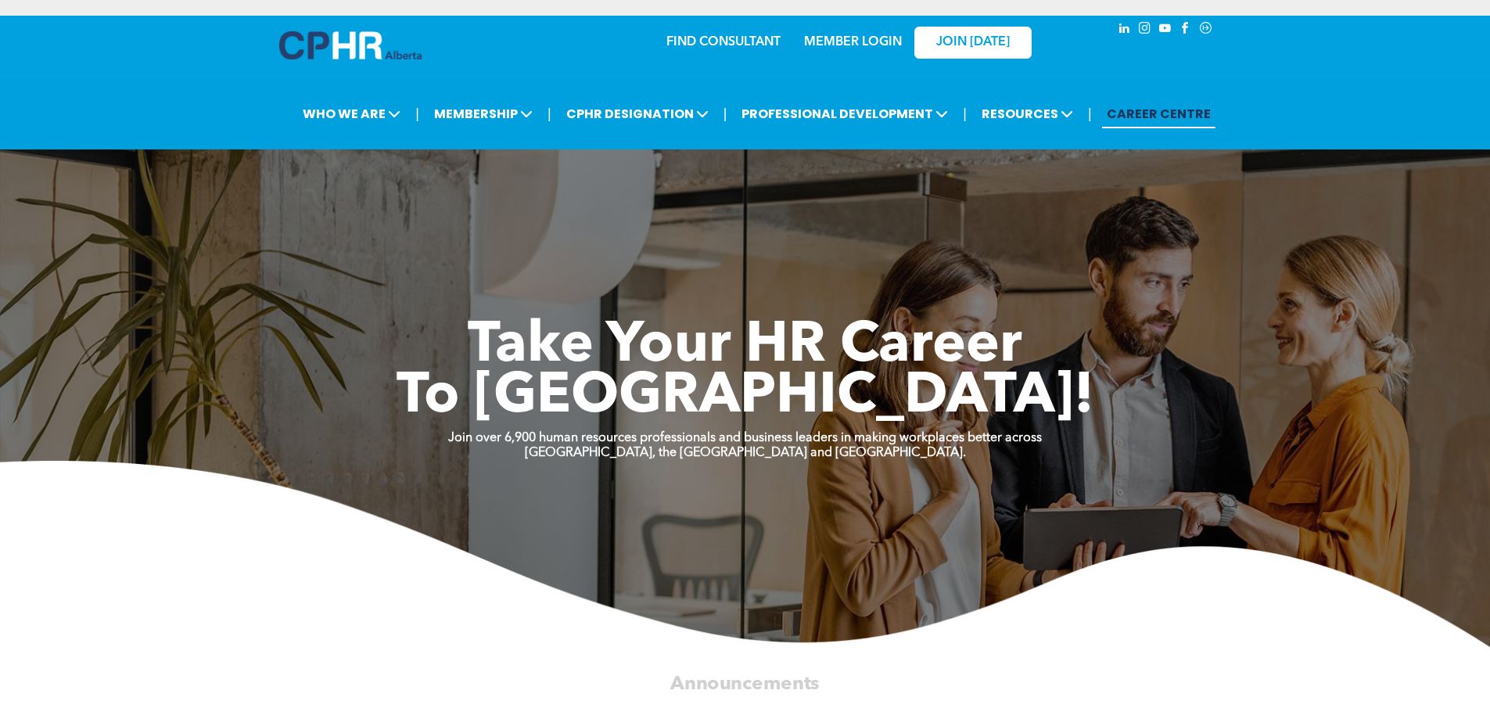
click at [842, 40] on link "MEMBER LOGIN" at bounding box center [853, 42] width 98 height 13
